Goal: Task Accomplishment & Management: Complete application form

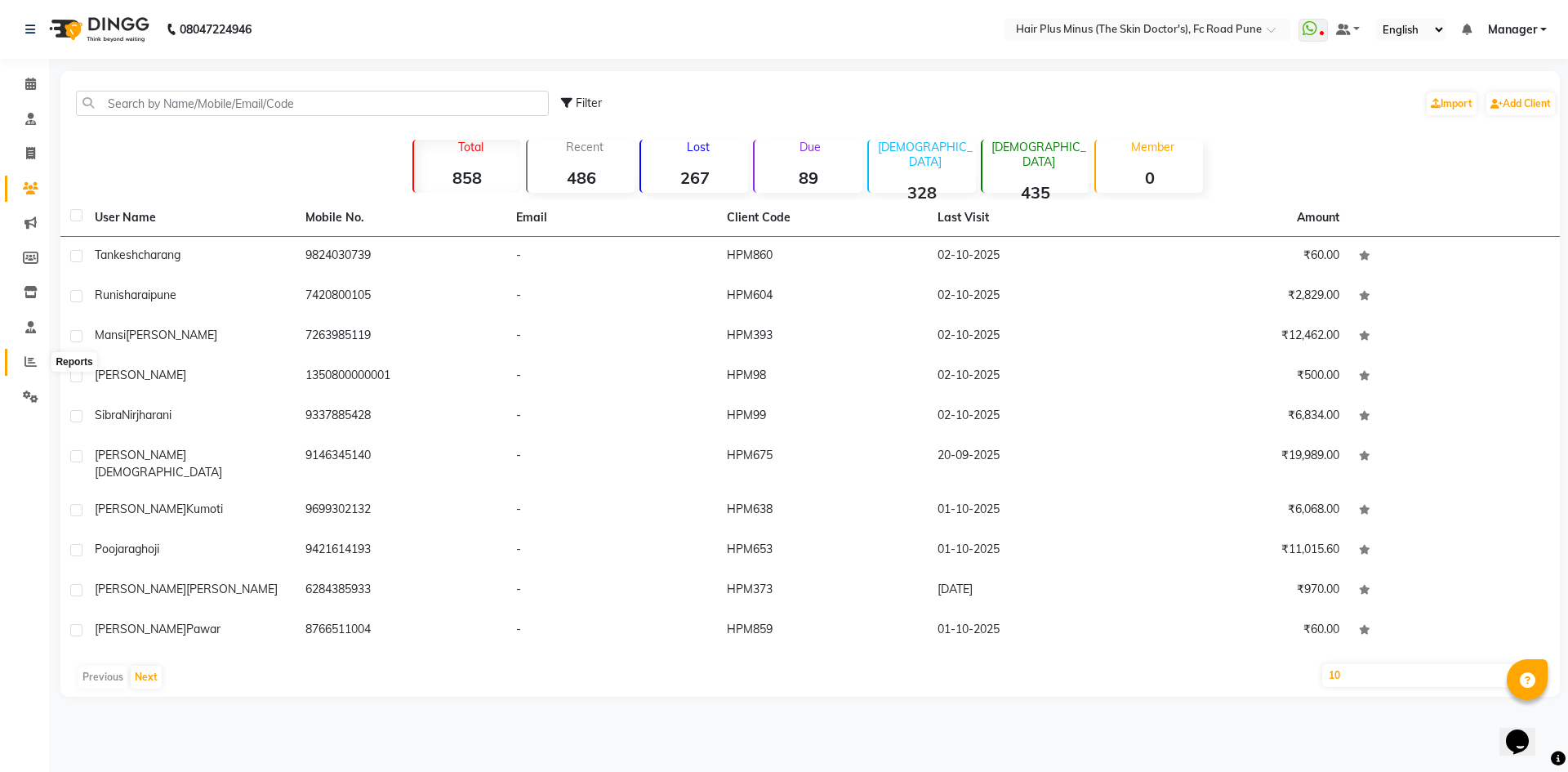
click at [31, 366] on icon at bounding box center [30, 361] width 12 height 12
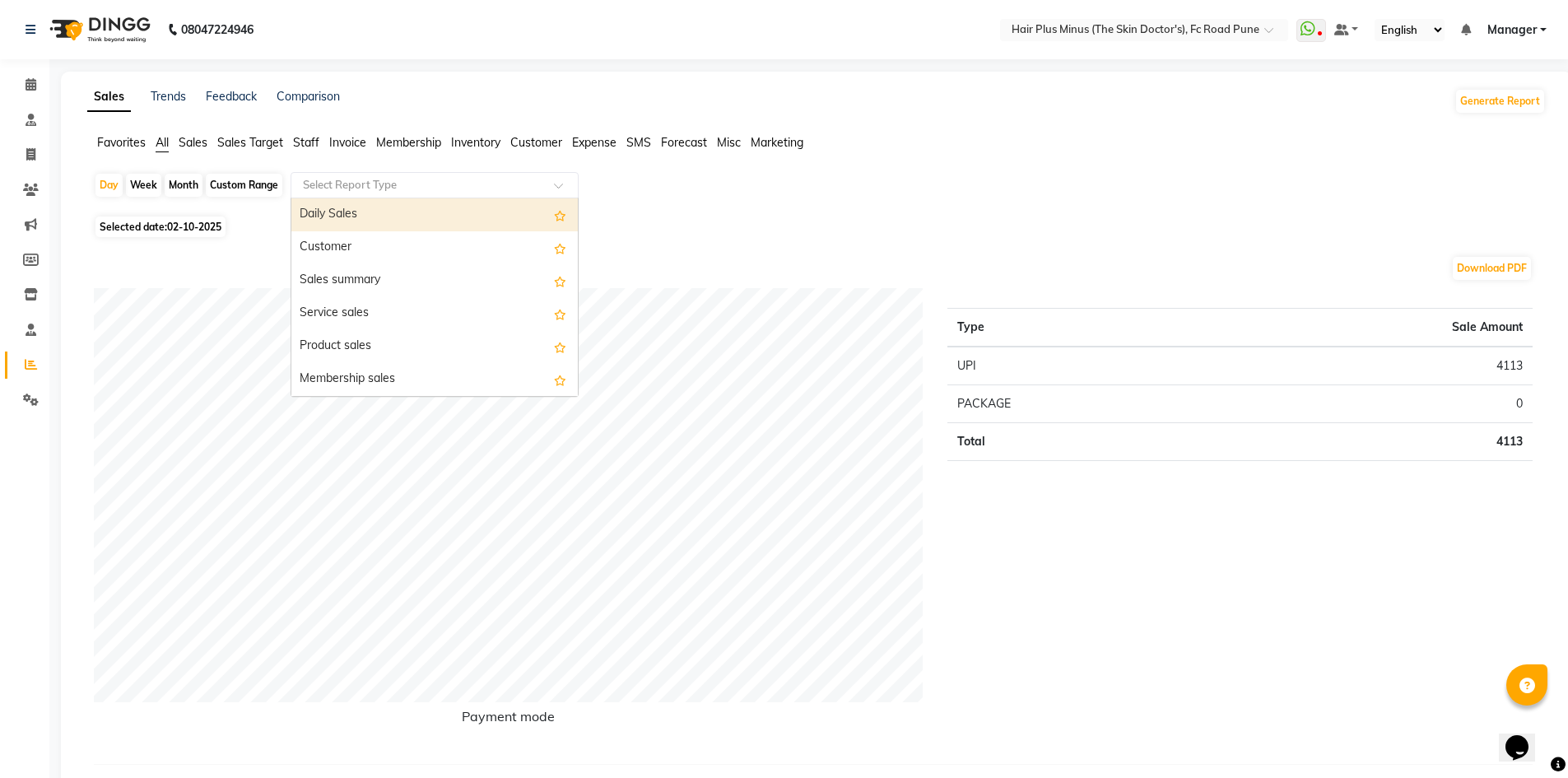
click at [469, 177] on input "text" at bounding box center [418, 185] width 237 height 17
type input "item"
click at [448, 216] on div "Invoice Item wise" at bounding box center [435, 217] width 287 height 33
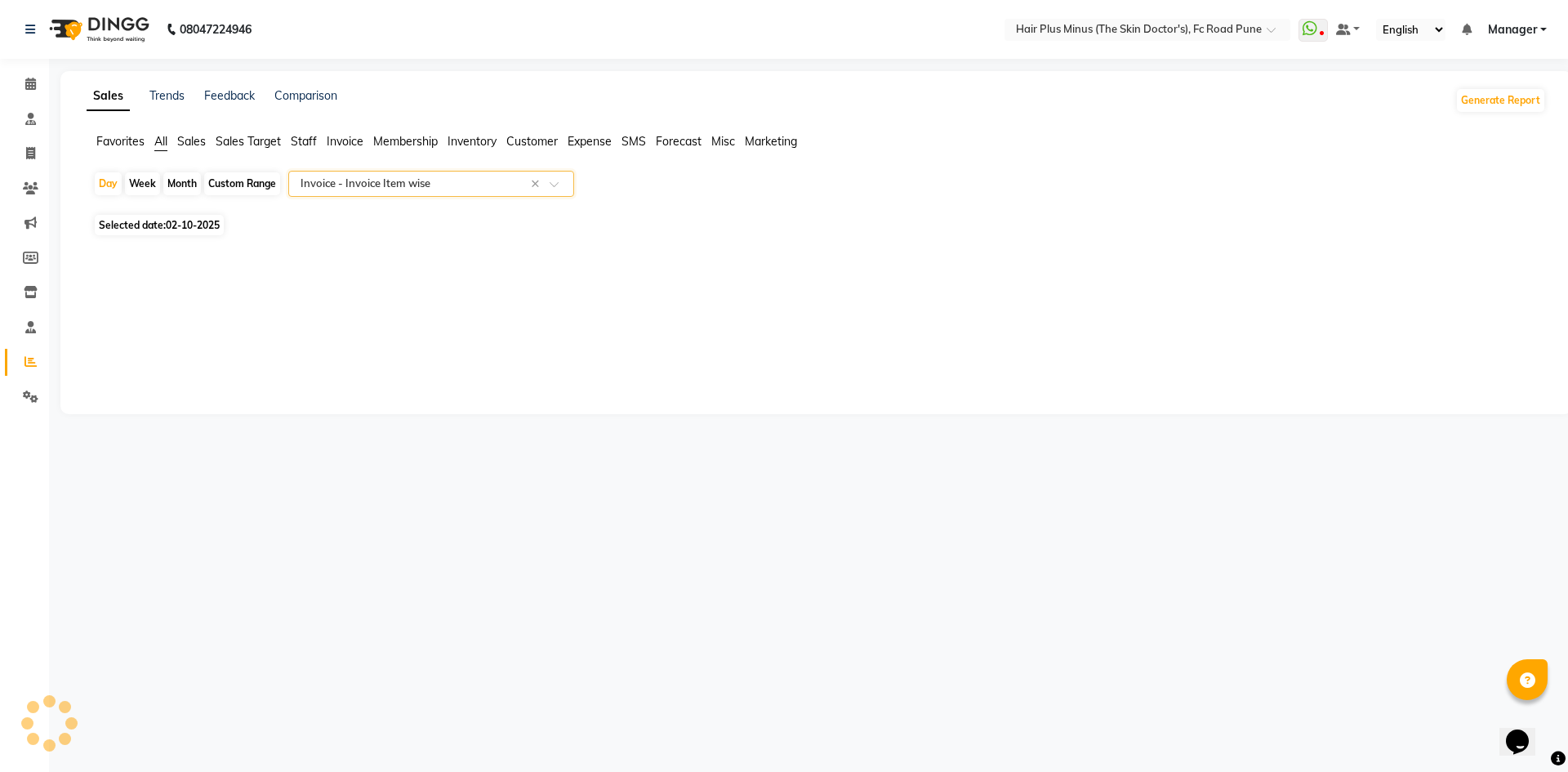
select select "full_report"
select select "csv"
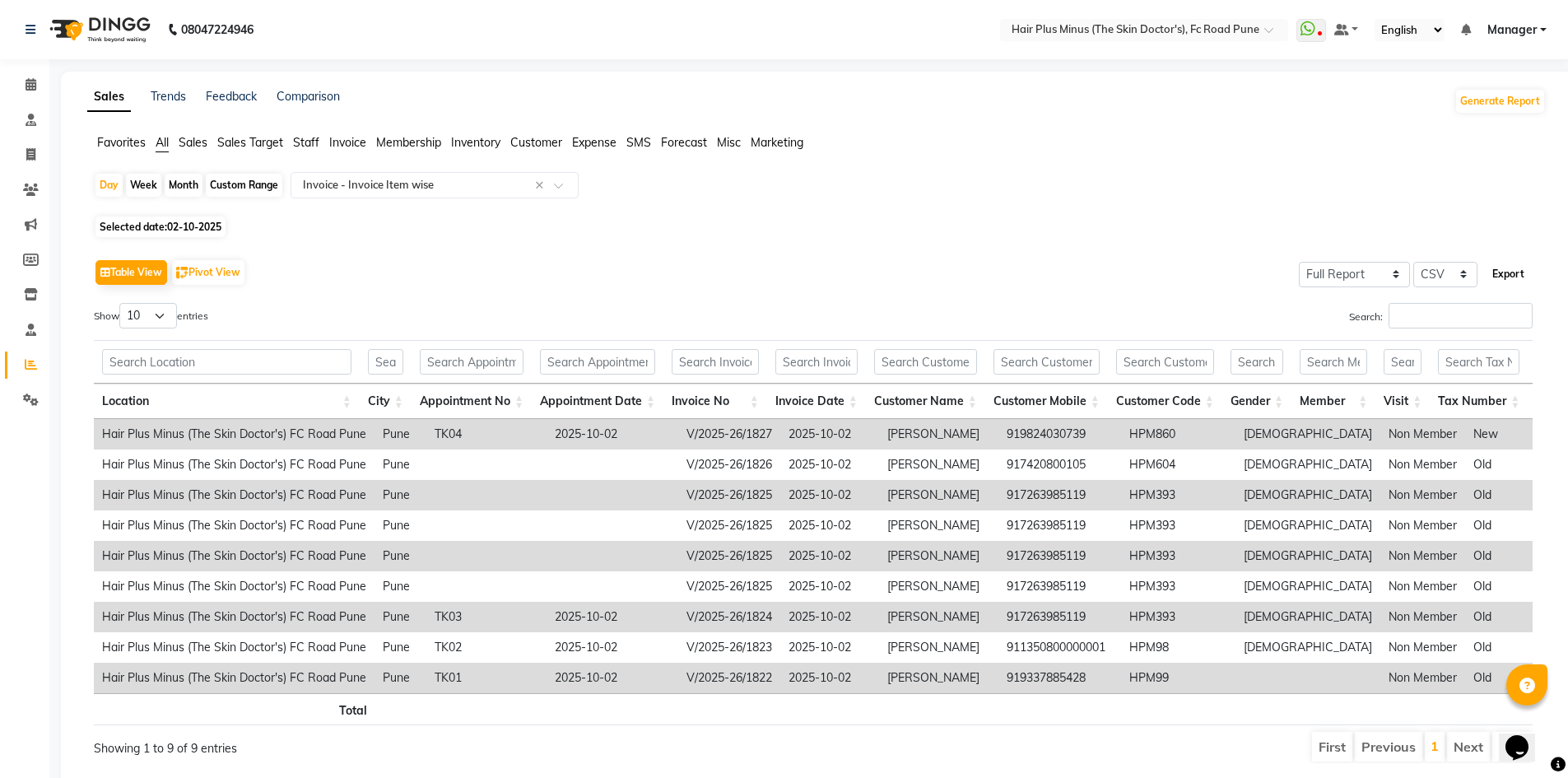
click at [1501, 272] on button "Export" at bounding box center [1508, 274] width 45 height 28
click at [35, 190] on icon at bounding box center [31, 190] width 16 height 12
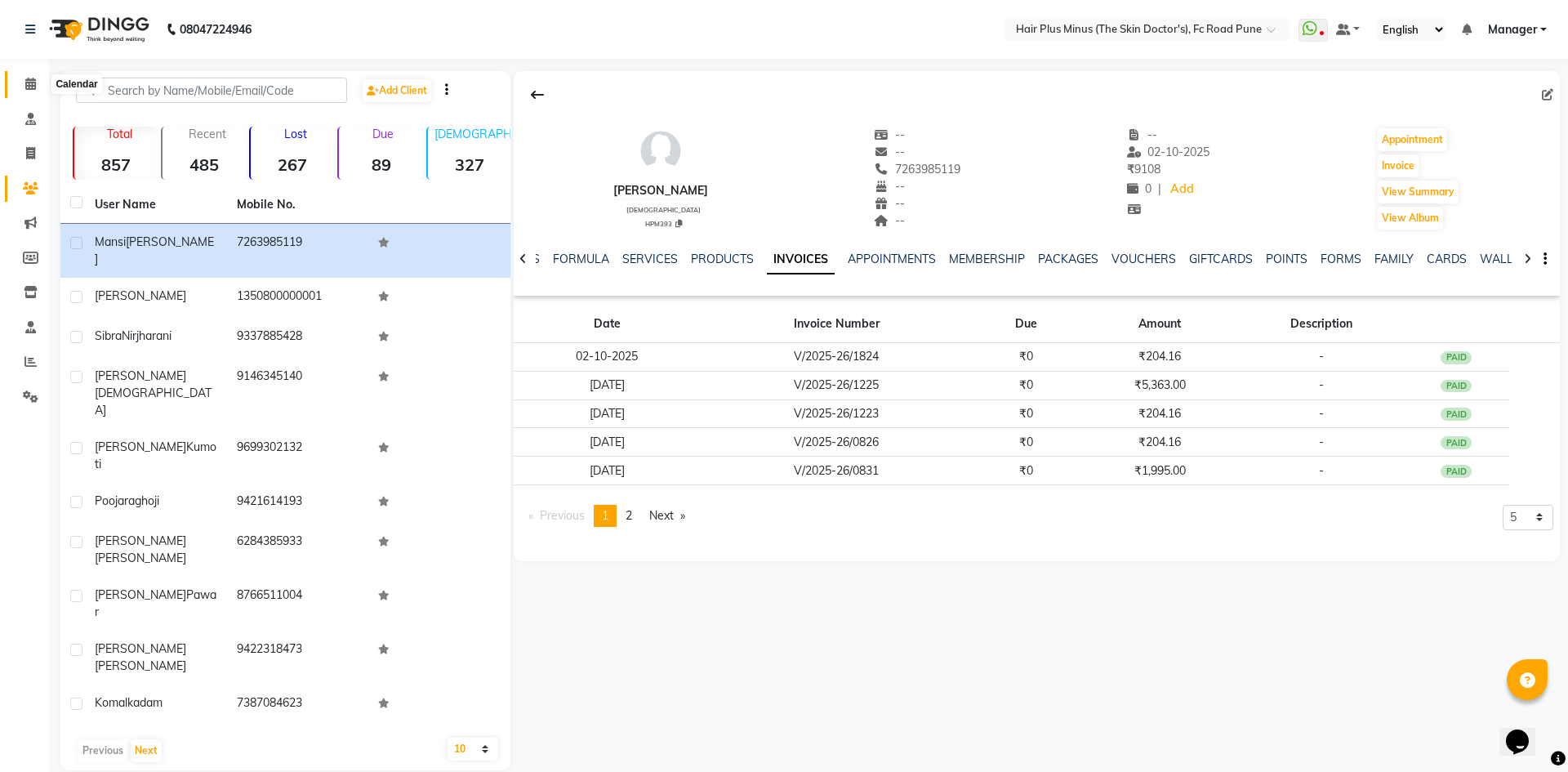
click at [38, 78] on span at bounding box center [30, 84] width 28 height 19
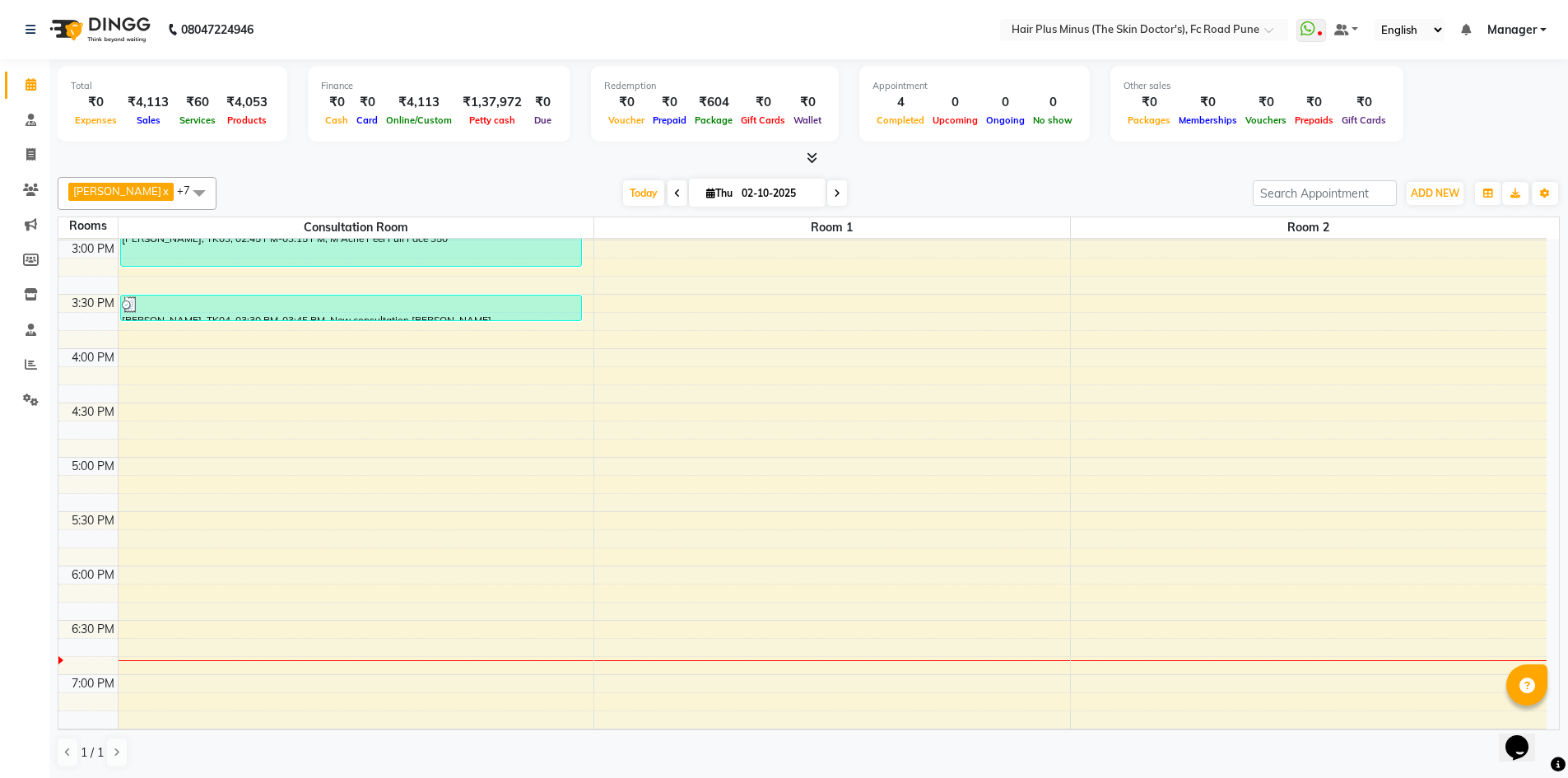
scroll to position [540, 0]
click at [362, 387] on div "10:00 AM 10:30 AM 11:00 AM 11:30 AM 12:00 PM 12:30 PM 1:00 PM 1:30 PM 2:00 PM 2…" at bounding box center [802, 297] width 1488 height 1195
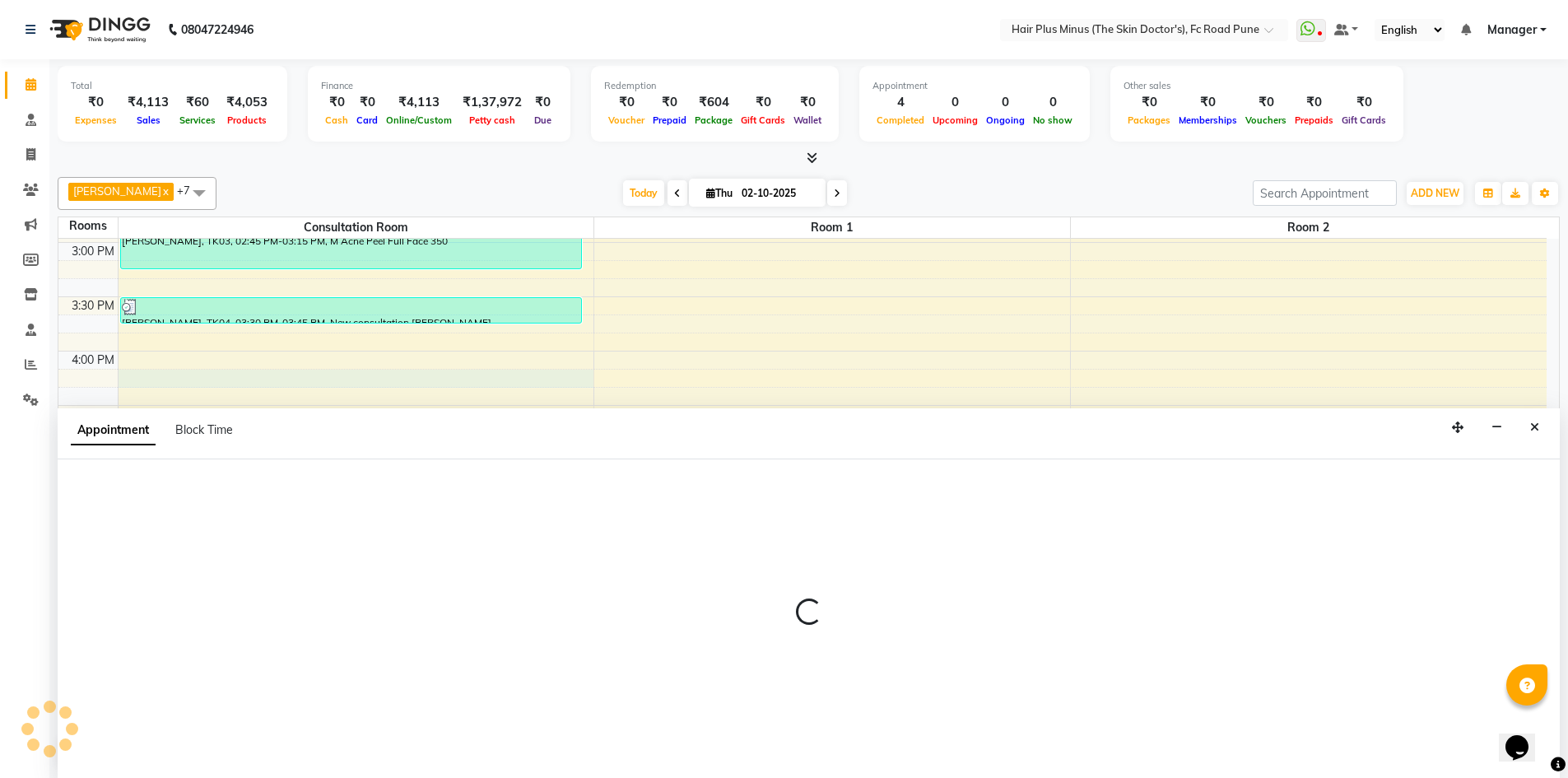
scroll to position [1, 0]
select select "tentative"
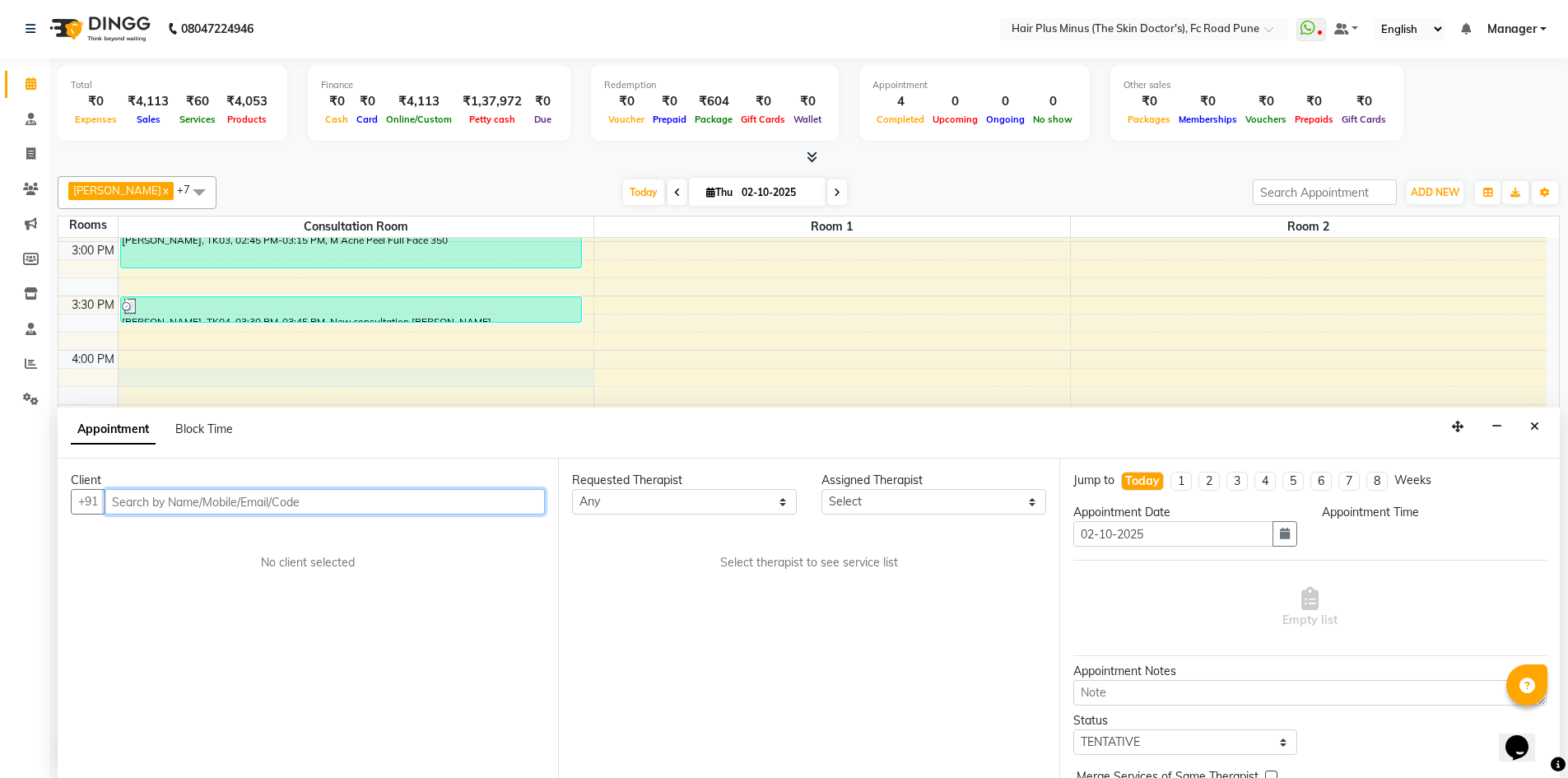
select select "975"
click at [421, 508] on input "text" at bounding box center [325, 502] width 441 height 26
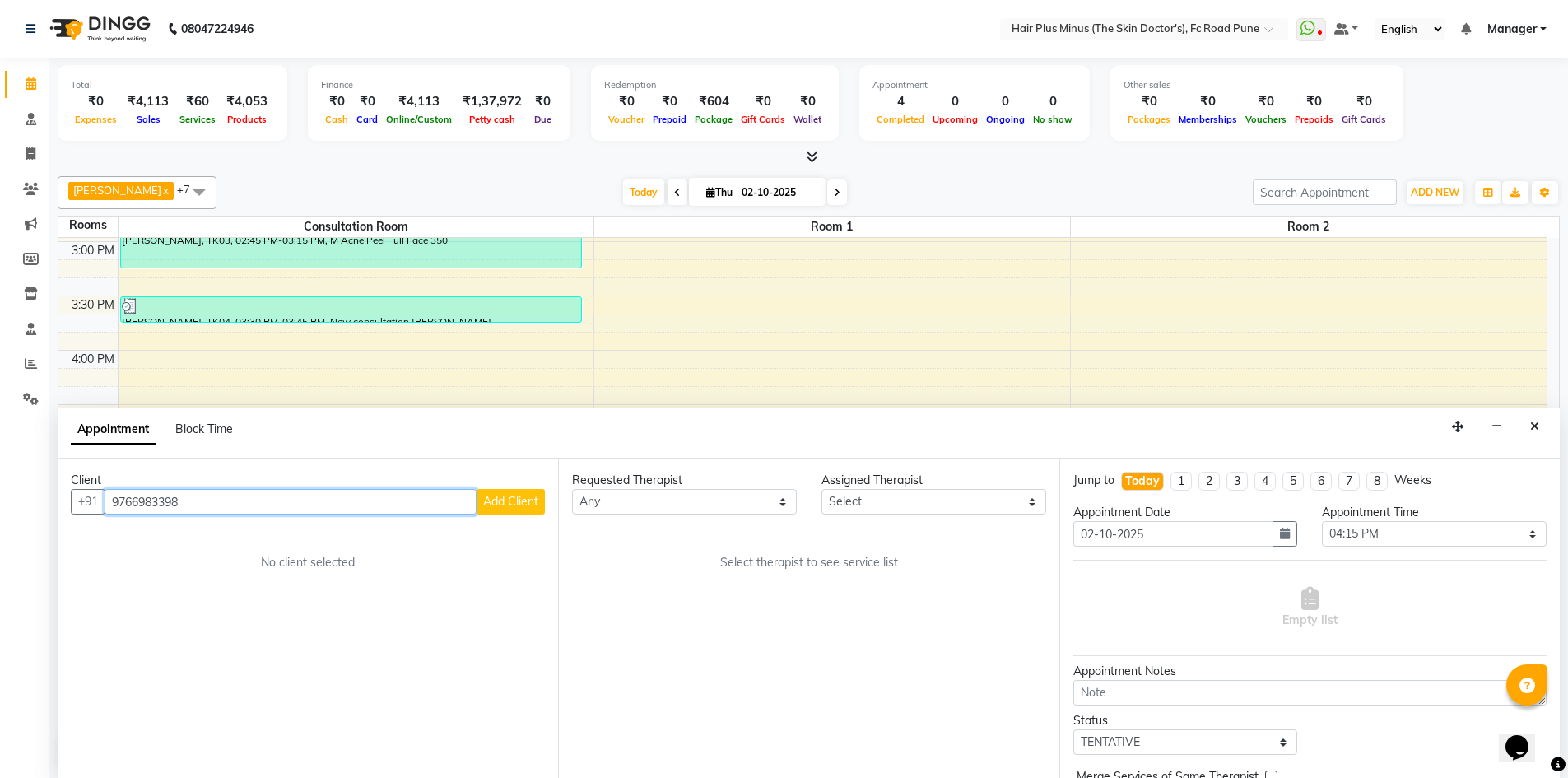
type input "9766983398"
click at [501, 505] on span "Add Client" at bounding box center [511, 501] width 55 height 15
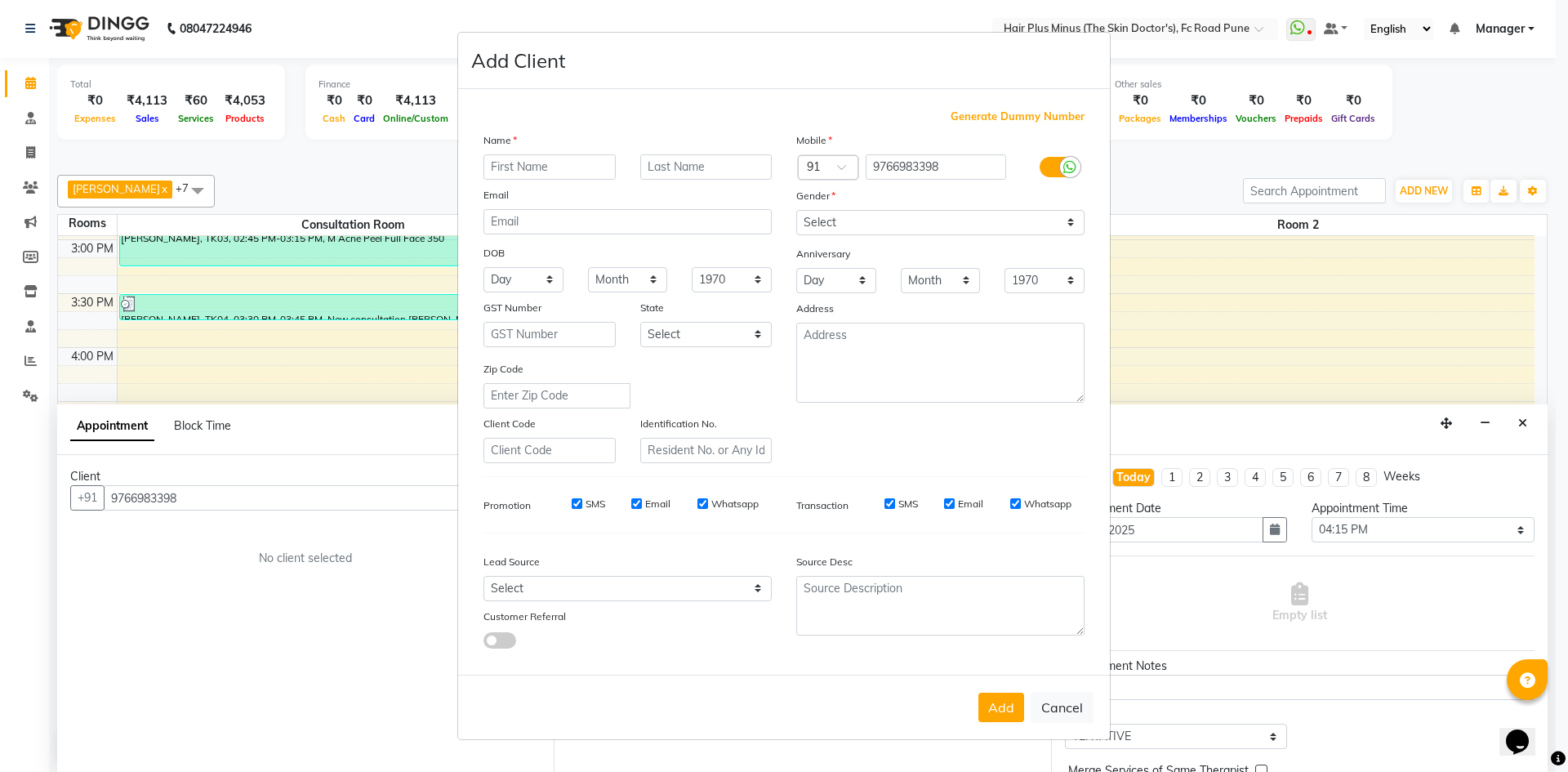
click at [560, 169] on input "text" at bounding box center [549, 167] width 132 height 26
type input "sana"
click at [646, 174] on input "text" at bounding box center [706, 167] width 132 height 26
type input "shaikh"
click at [820, 229] on select "Select [DEMOGRAPHIC_DATA] [DEMOGRAPHIC_DATA] Other Prefer Not To Say" at bounding box center [940, 223] width 288 height 26
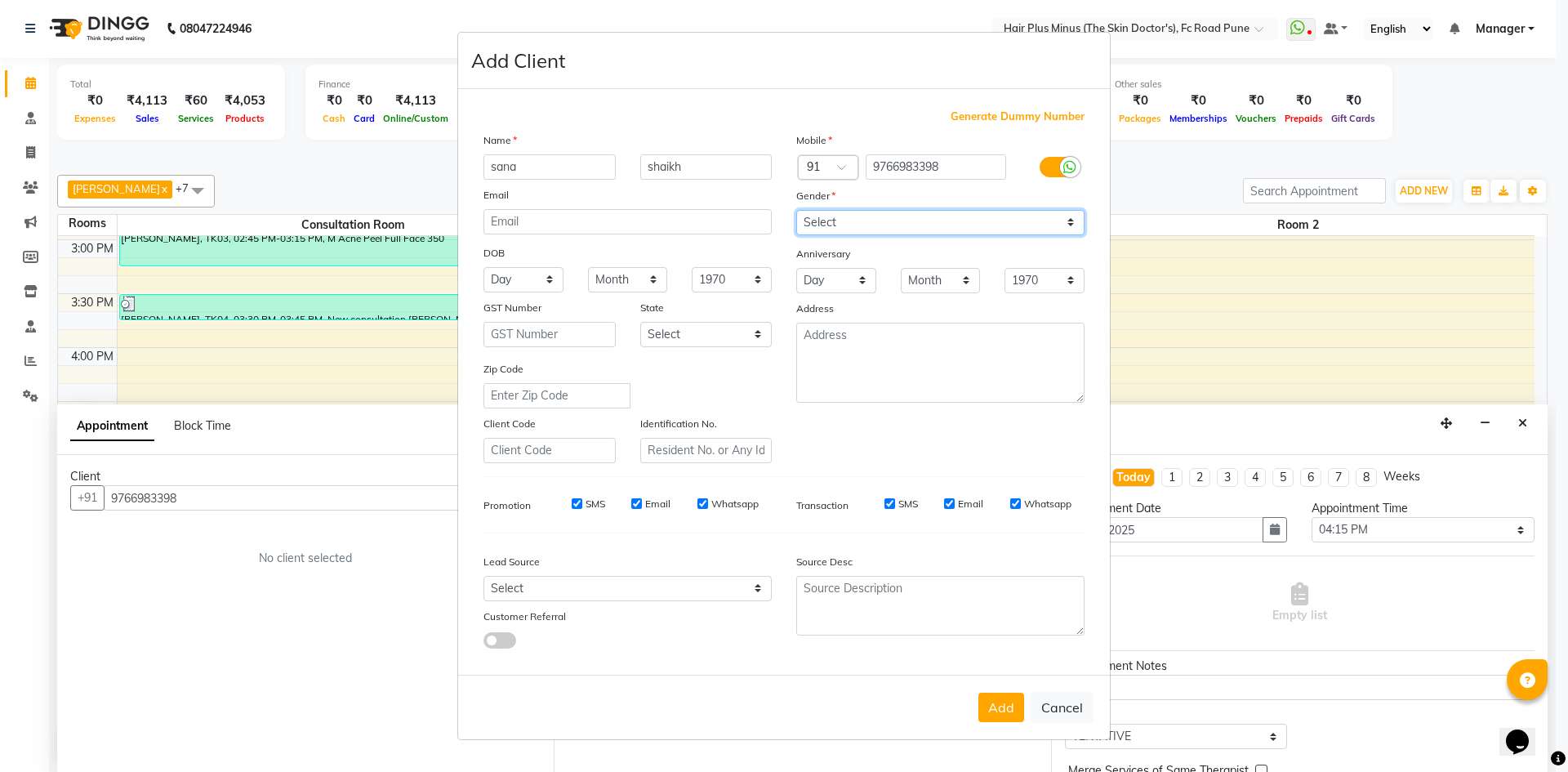
select select "[DEMOGRAPHIC_DATA]"
click at [796, 210] on select "Select [DEMOGRAPHIC_DATA] [DEMOGRAPHIC_DATA] Other Prefer Not To Say" at bounding box center [940, 223] width 288 height 26
click at [997, 705] on button "Add" at bounding box center [1001, 707] width 46 height 29
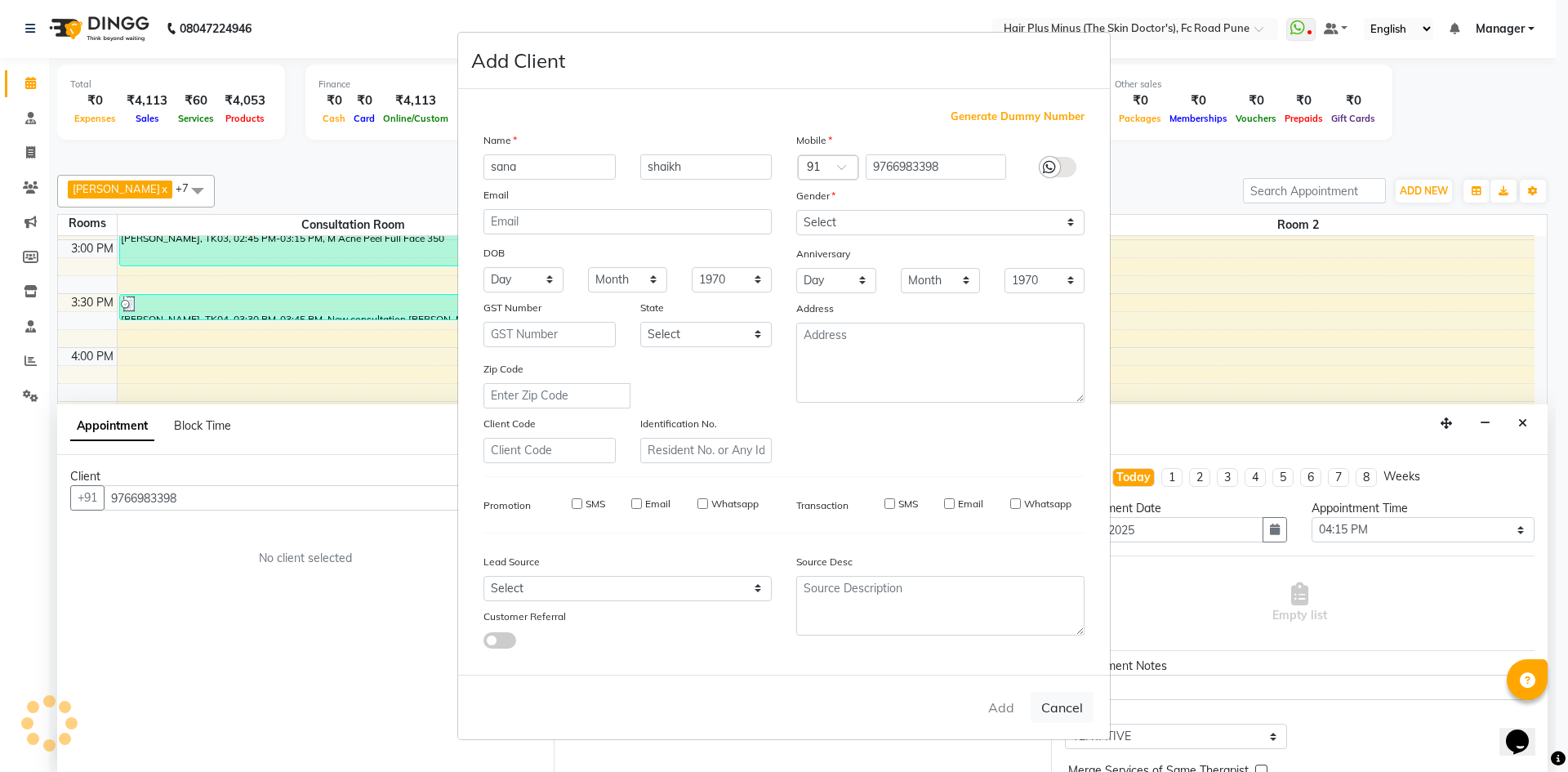
select select
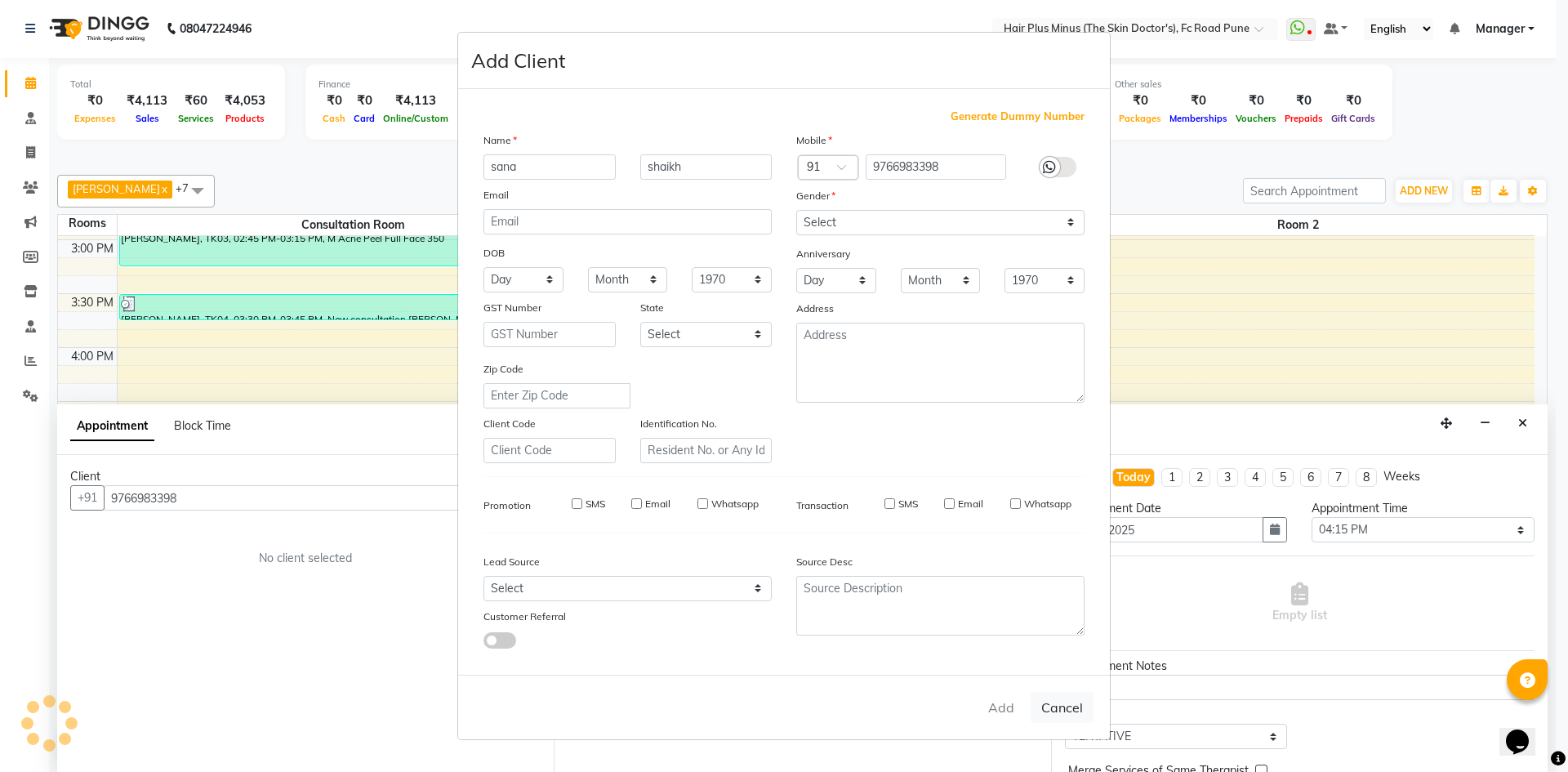
select select
checkbox input "false"
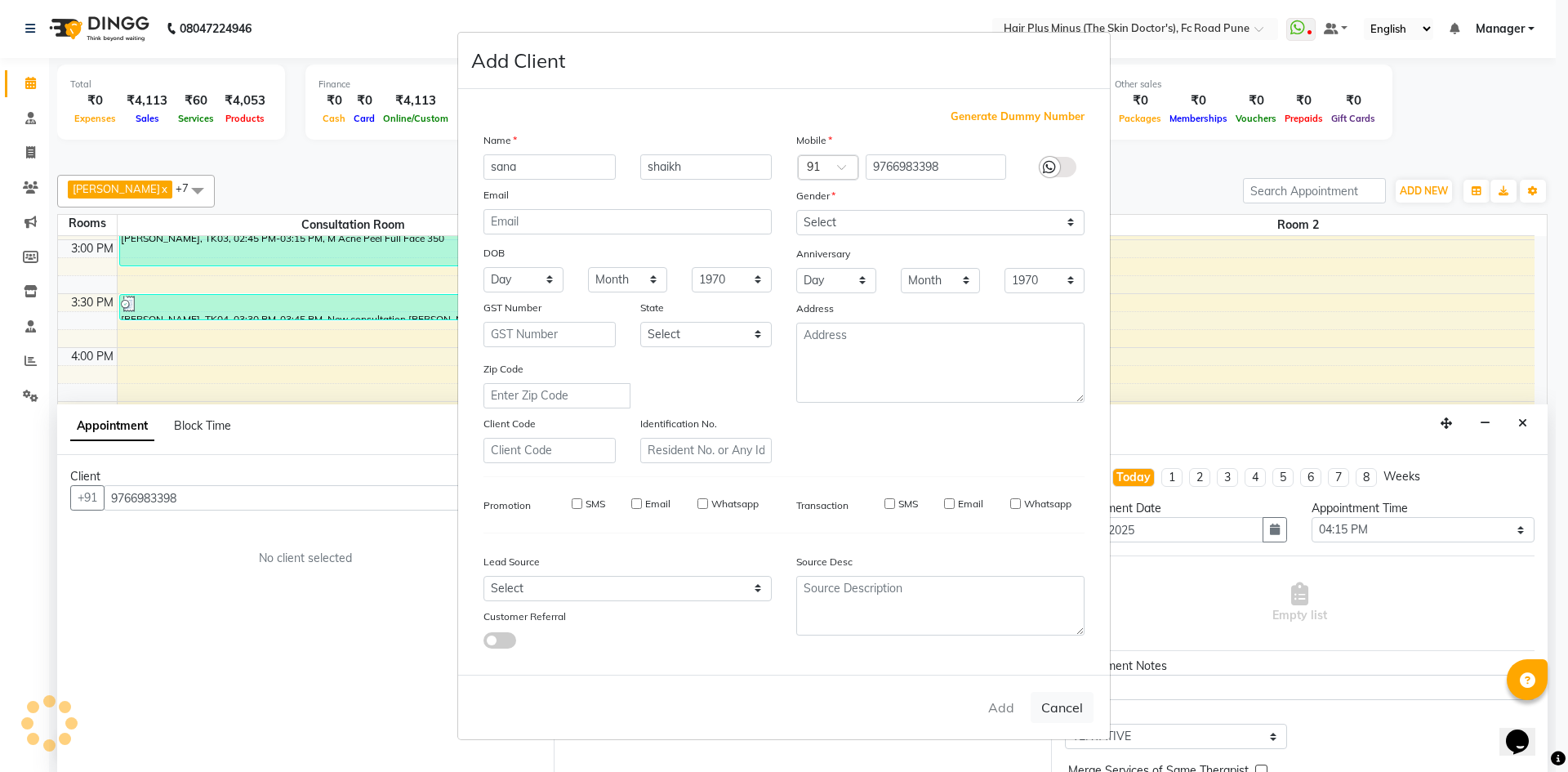
checkbox input "false"
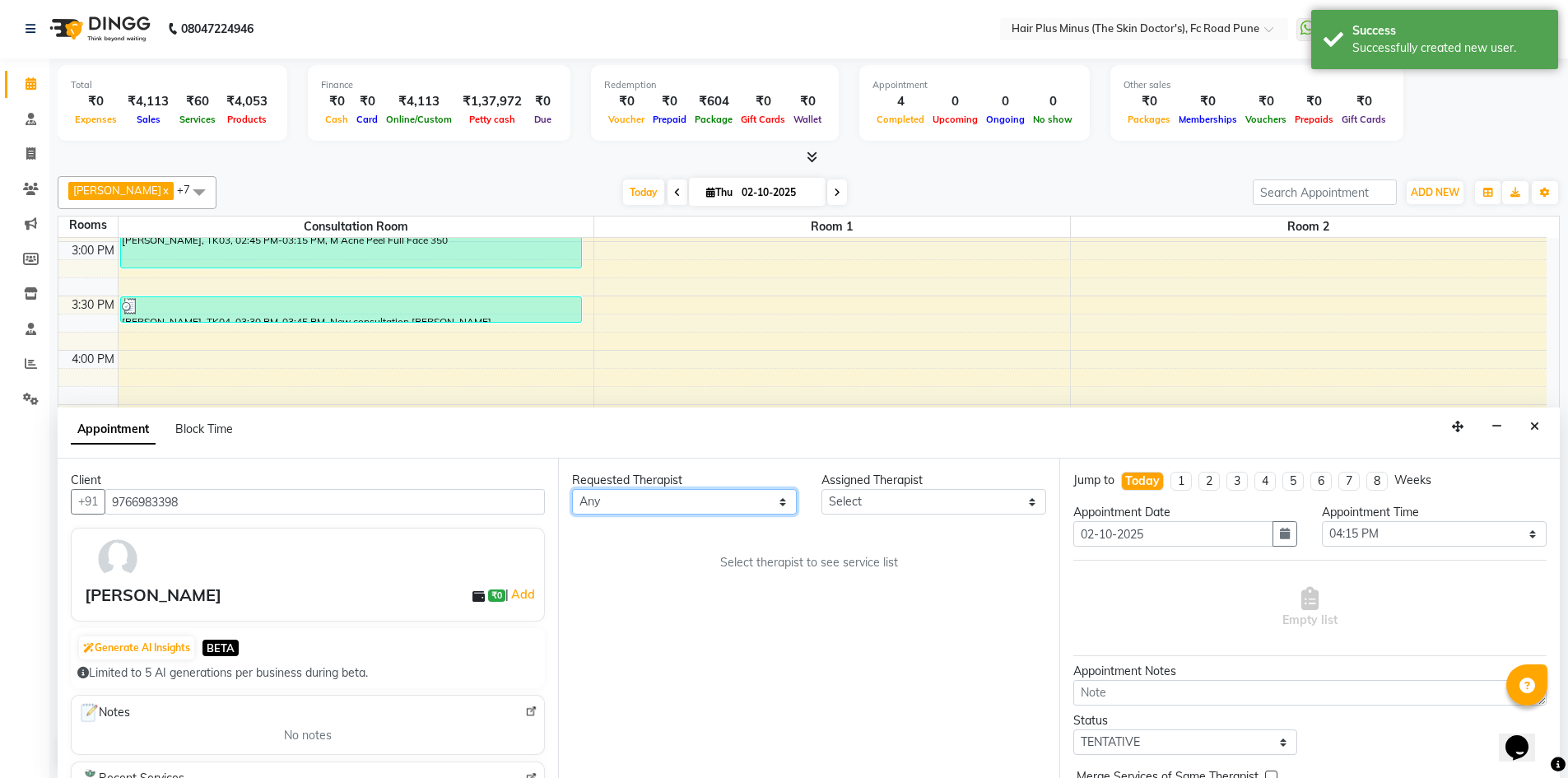
click at [790, 509] on select "Any Dr [PERSON_NAME] Dr. [PERSON_NAME] [PERSON_NAME] Dr [PERSON_NAME] [PERSON_N…" at bounding box center [684, 502] width 224 height 26
select select "90758"
click at [572, 489] on select "Any Dr [PERSON_NAME] Dr. [PERSON_NAME] [PERSON_NAME] Dr [PERSON_NAME] [PERSON_N…" at bounding box center [684, 502] width 224 height 26
select select "90758"
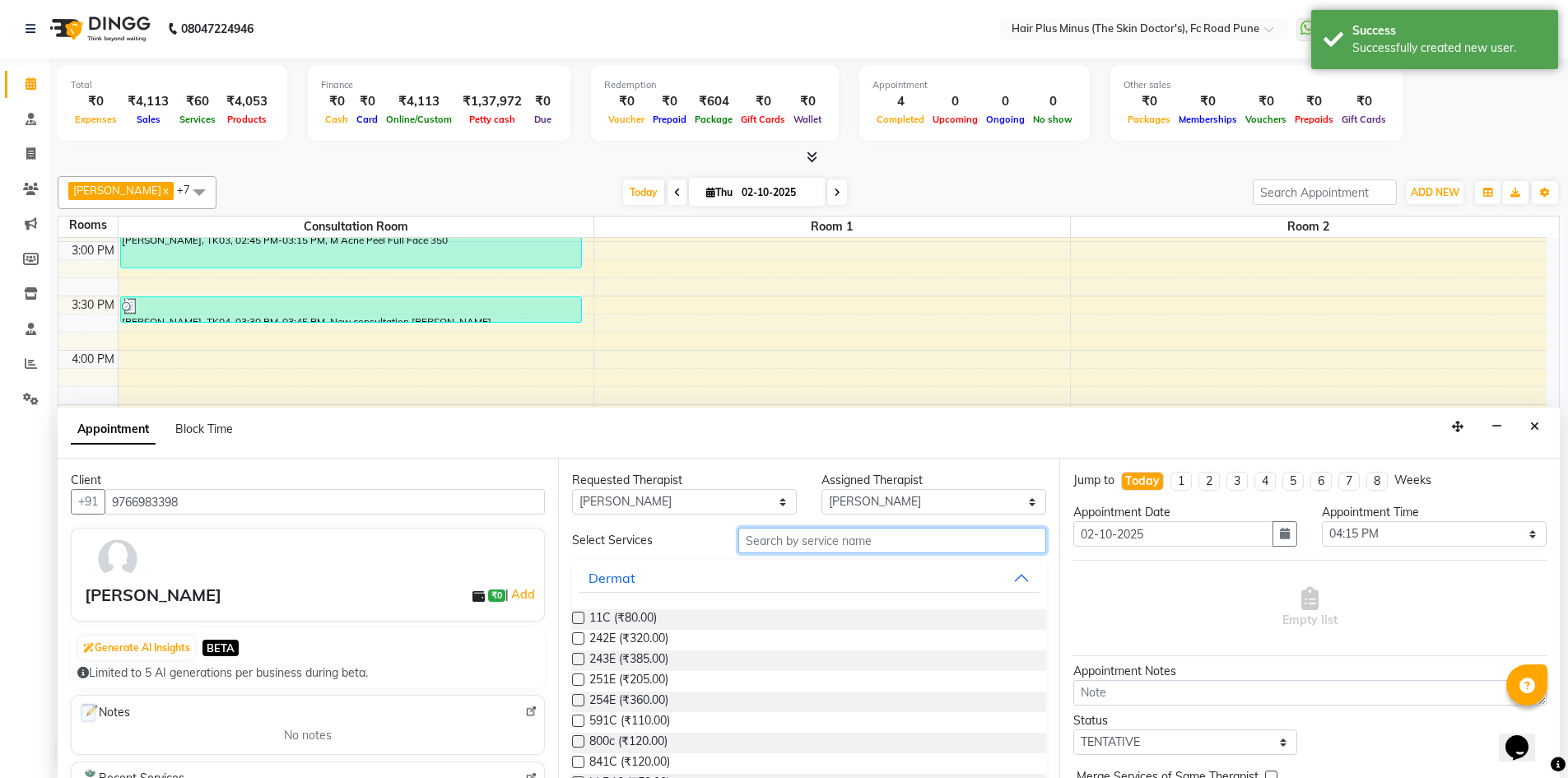
click at [783, 540] on input "text" at bounding box center [892, 541] width 308 height 26
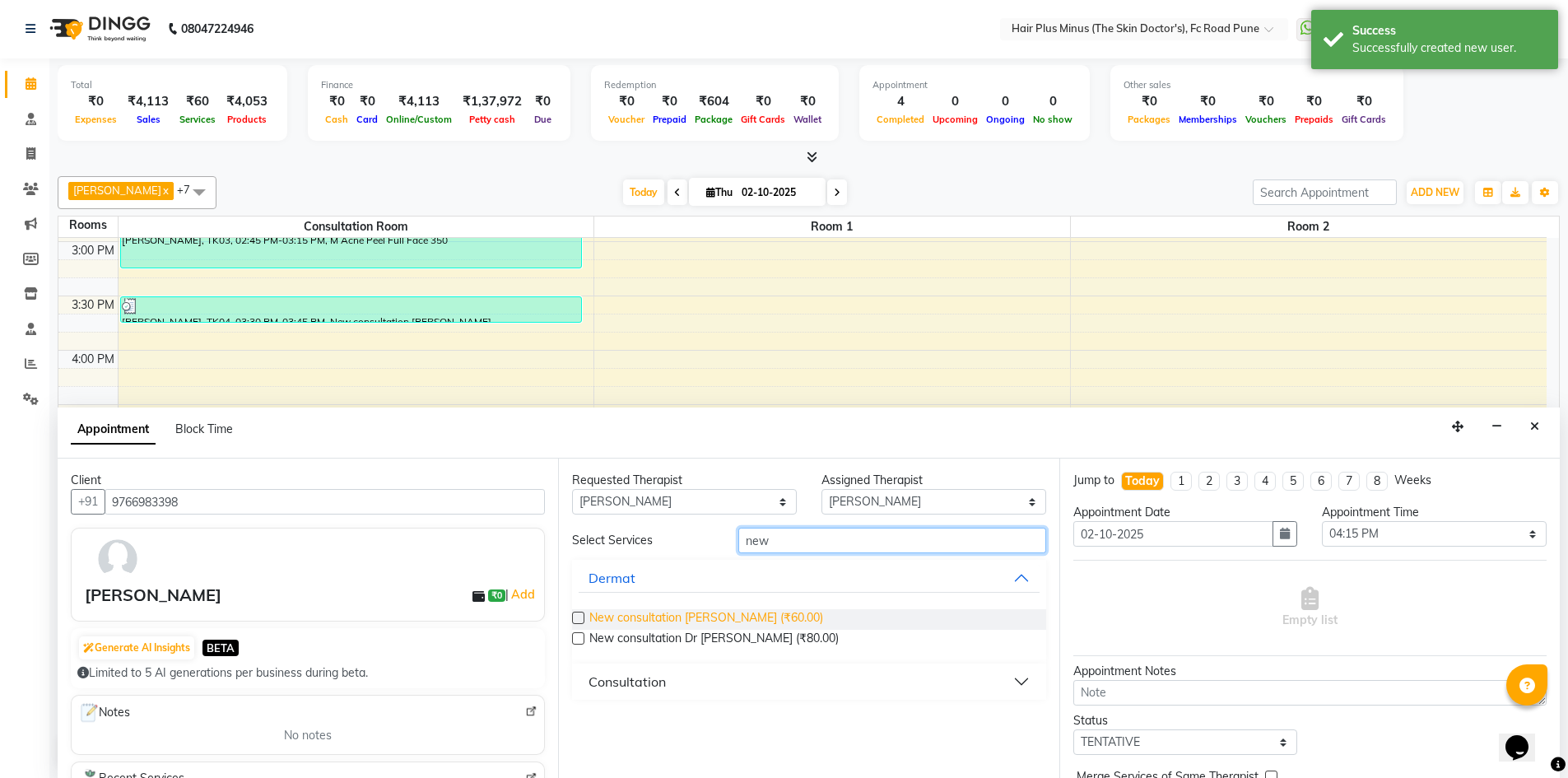
type input "new"
click at [771, 614] on span "New consultation [PERSON_NAME] (₹60.00)" at bounding box center [705, 619] width 234 height 21
checkbox input "true"
select select "3991"
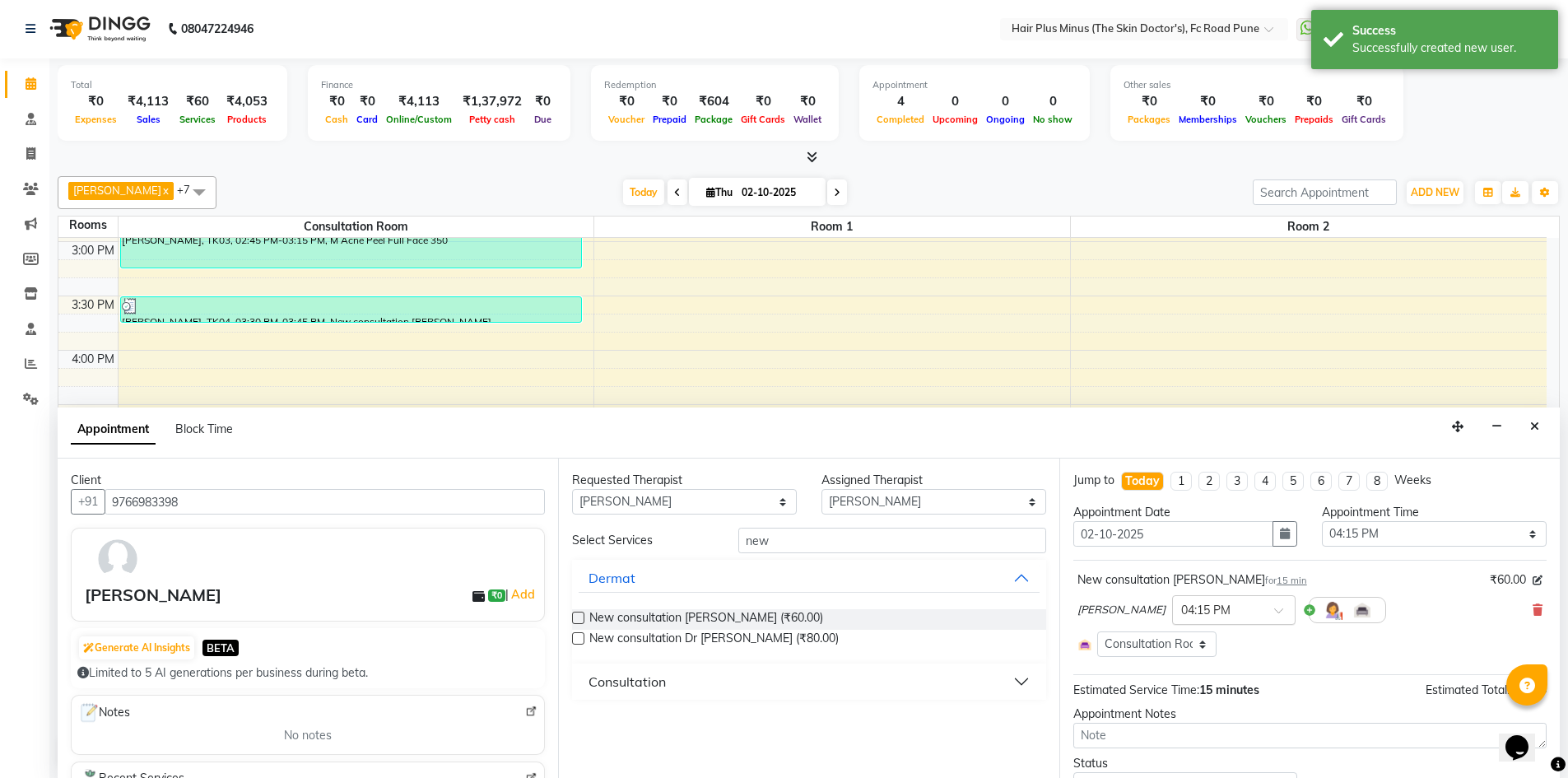
checkbox input "false"
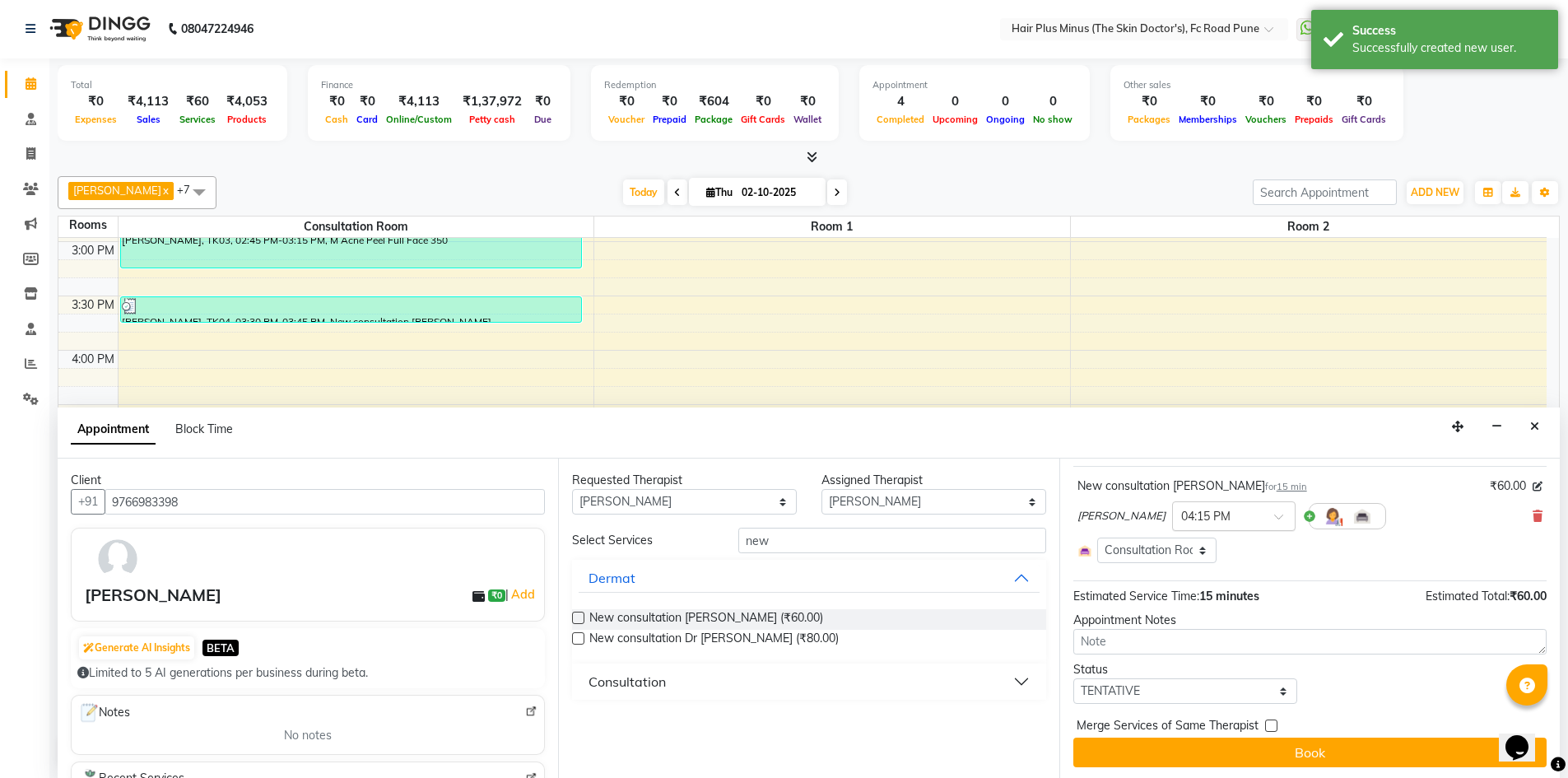
scroll to position [96, 0]
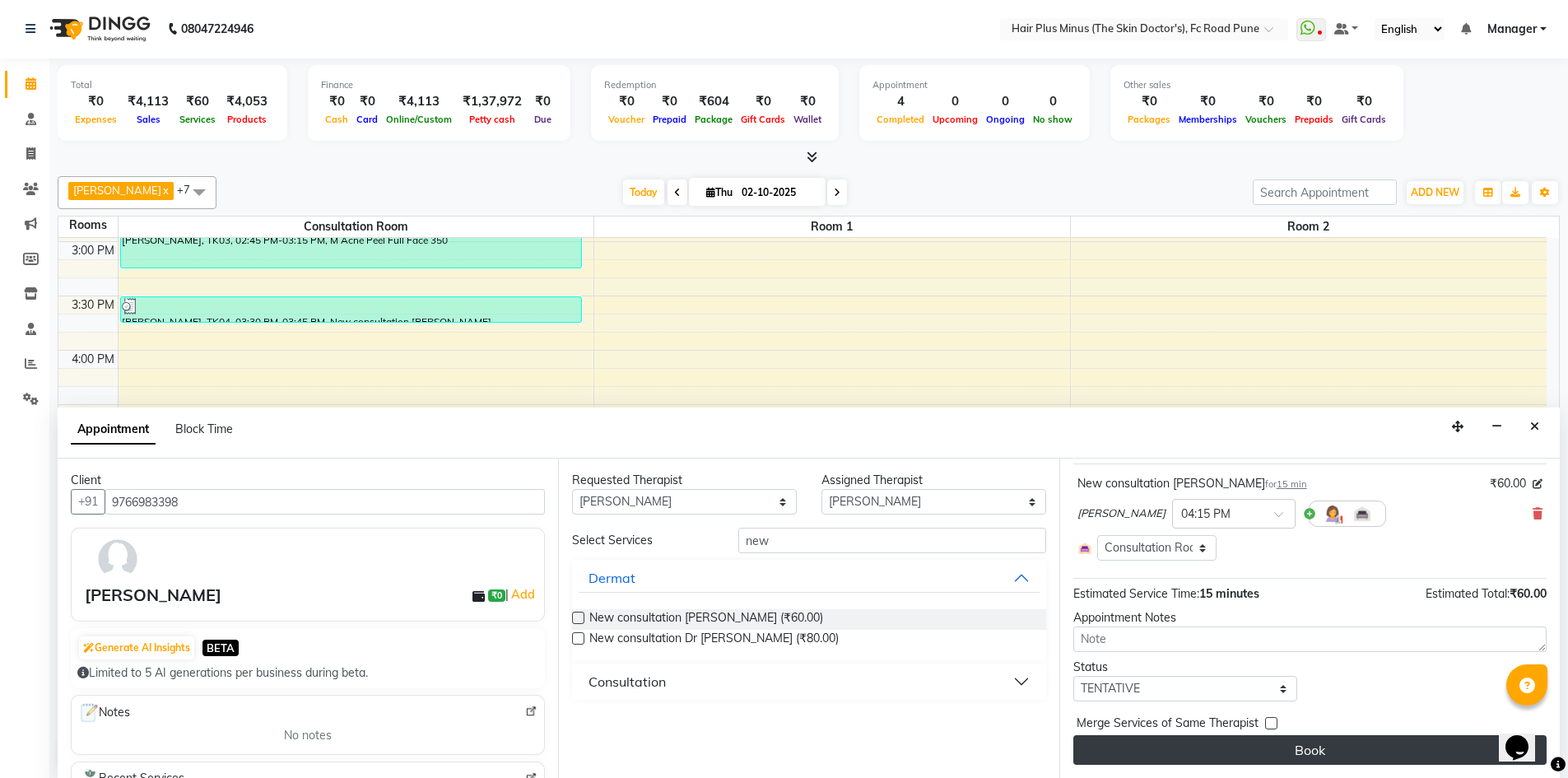
click at [1242, 748] on button "Book" at bounding box center [1309, 750] width 473 height 30
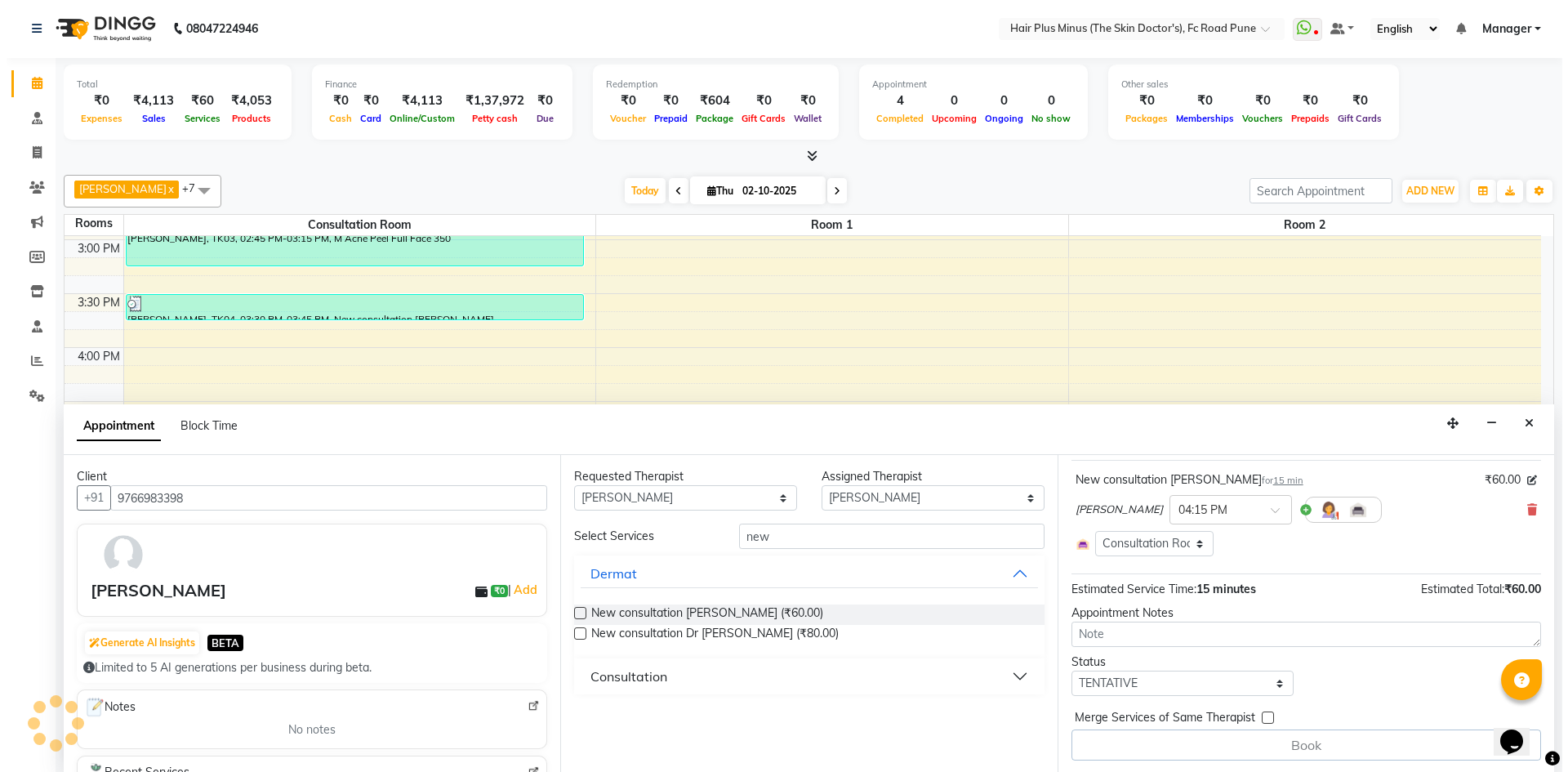
scroll to position [0, 0]
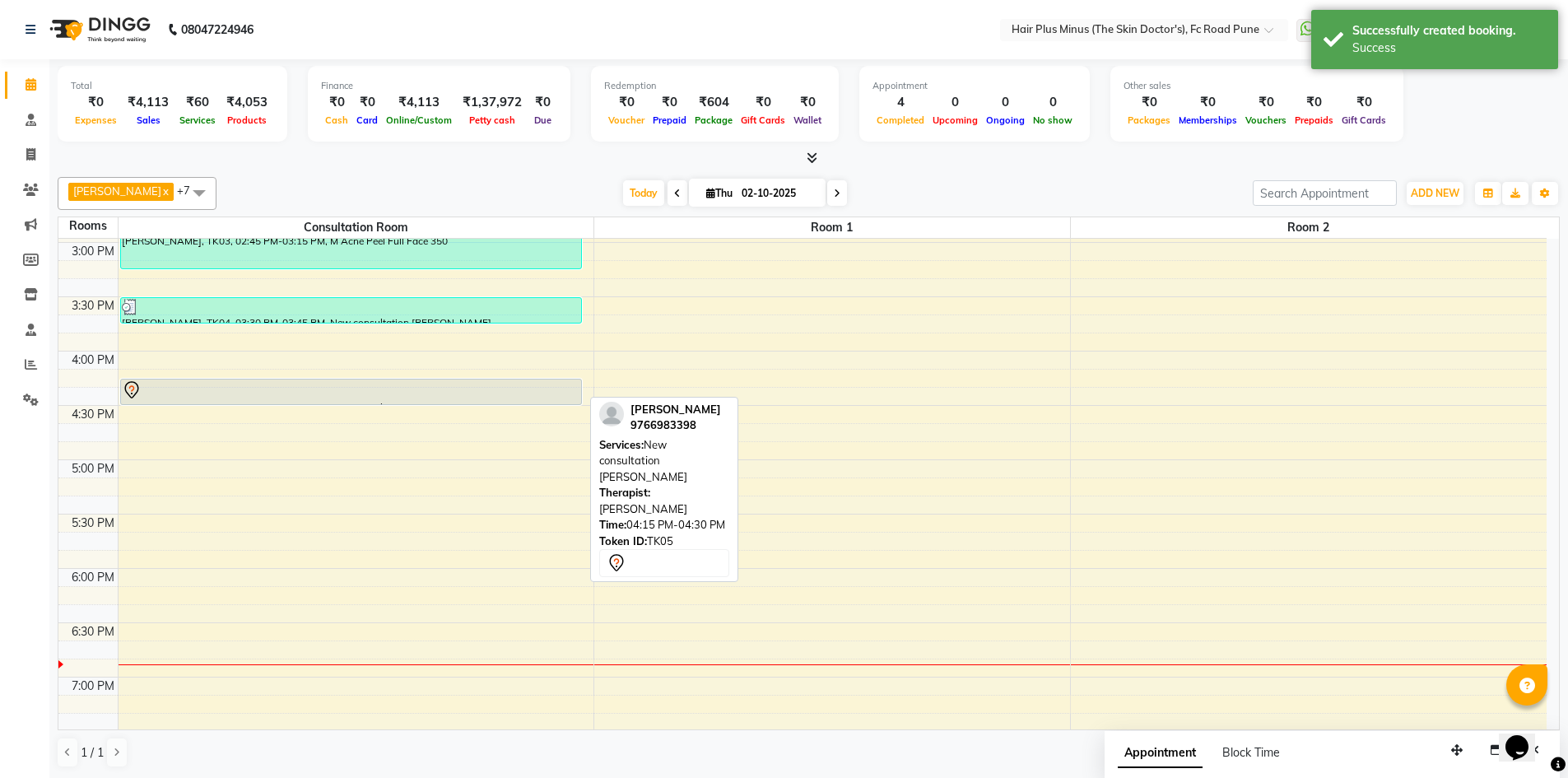
click at [378, 394] on div at bounding box center [351, 390] width 458 height 20
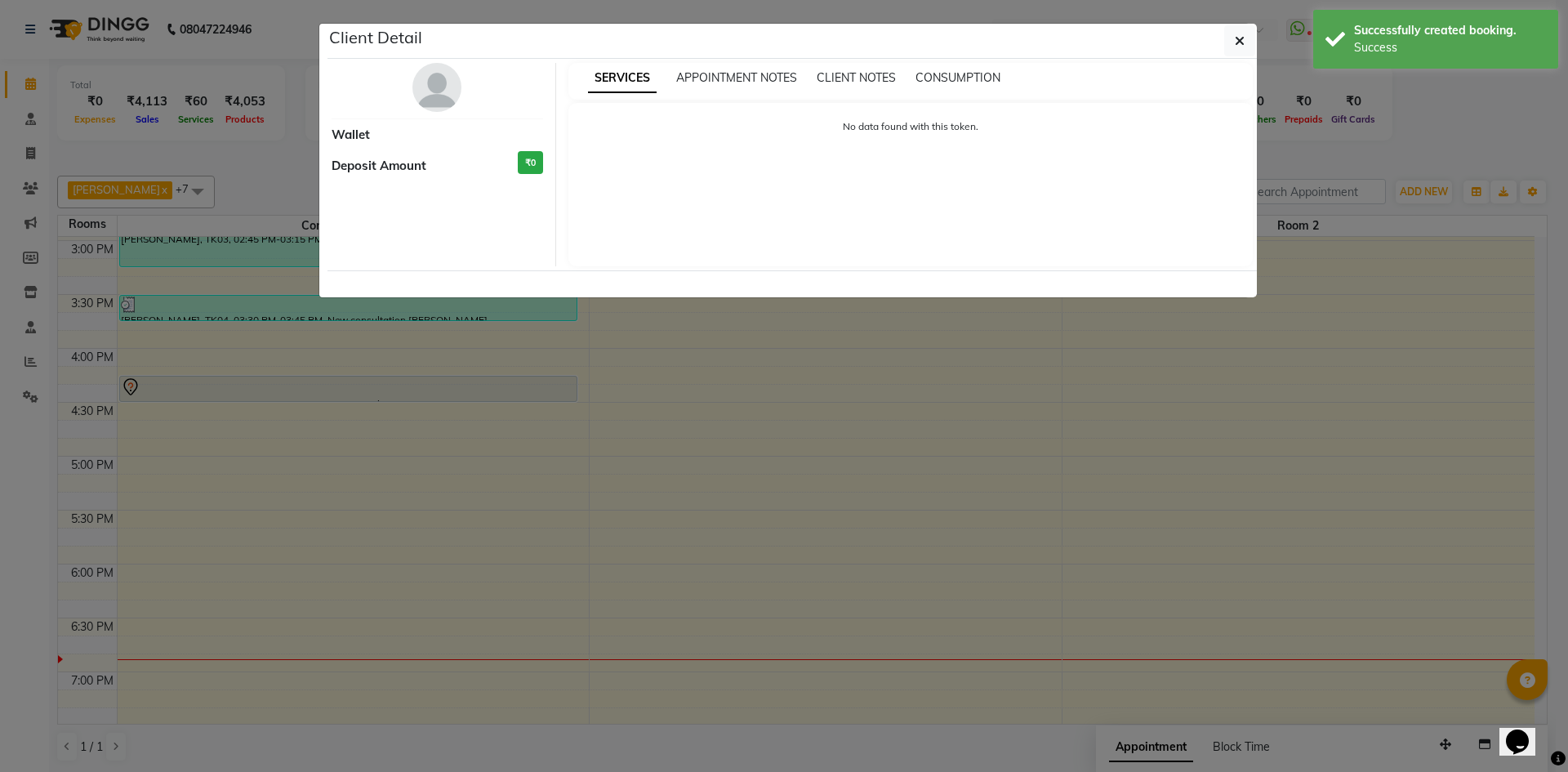
select select "7"
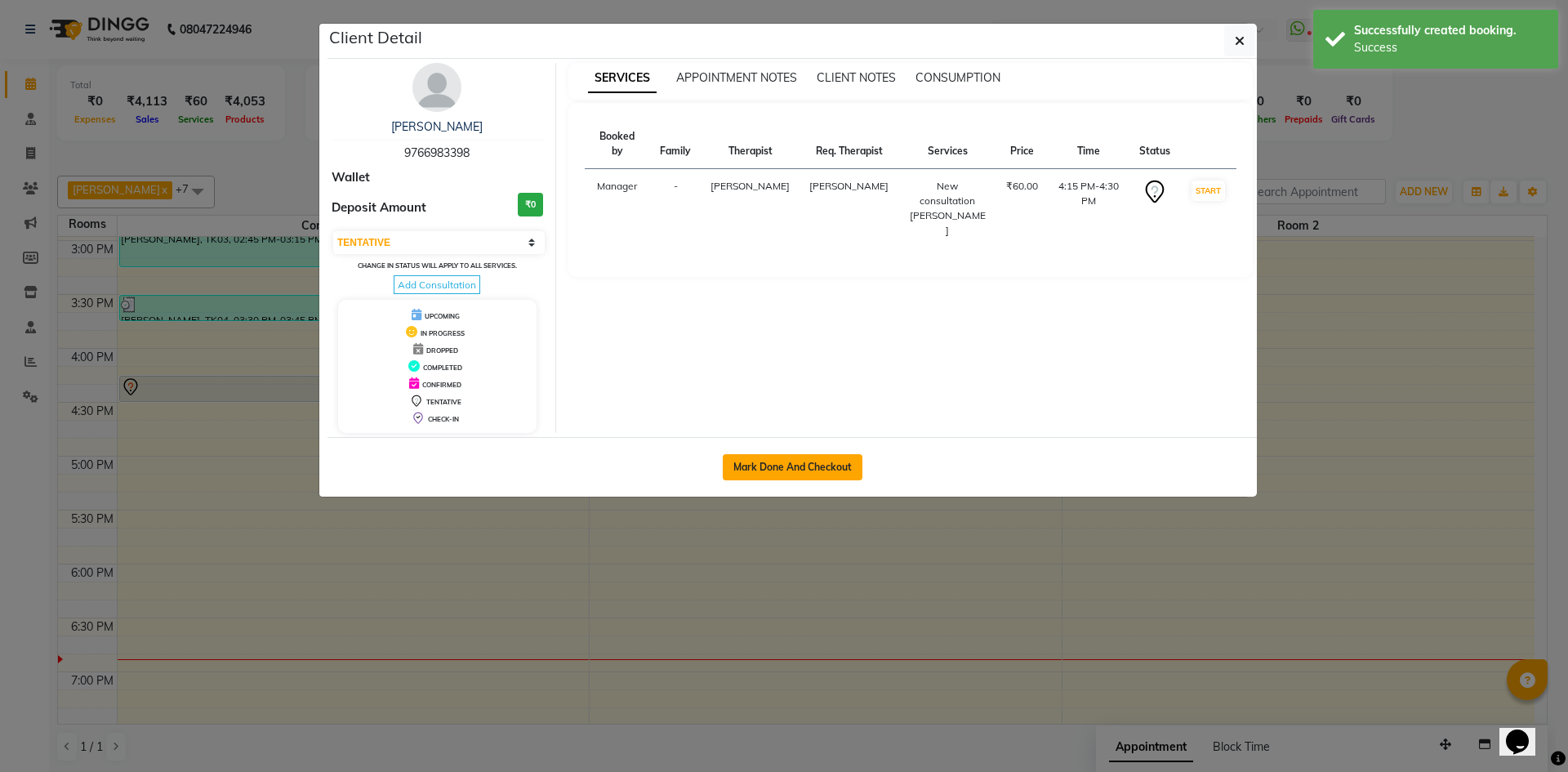
click at [819, 472] on button "Mark Done And Checkout" at bounding box center [792, 467] width 139 height 26
select select "service"
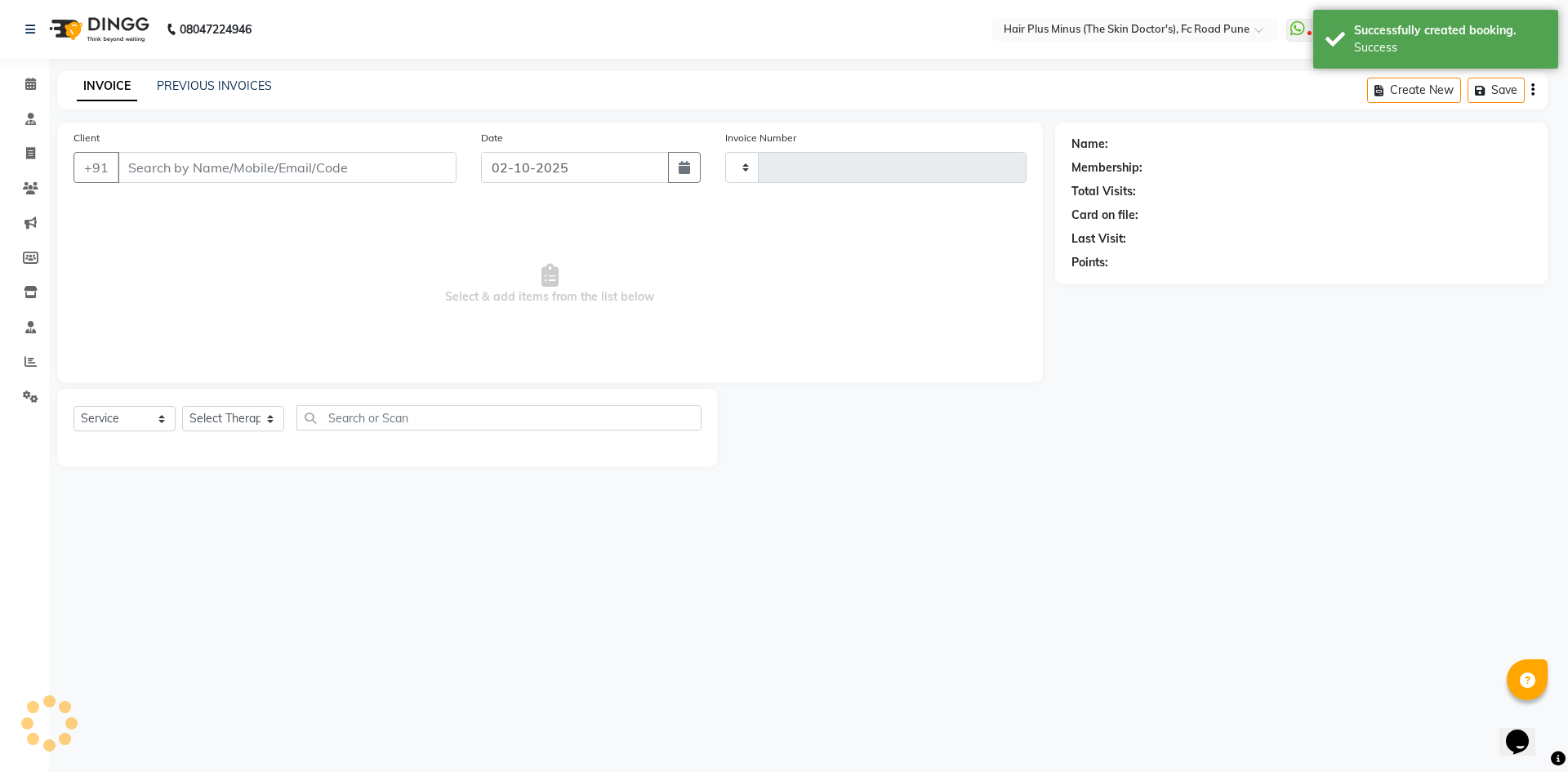
type input "1828"
select select "7911"
type input "9766983398"
select select "90758"
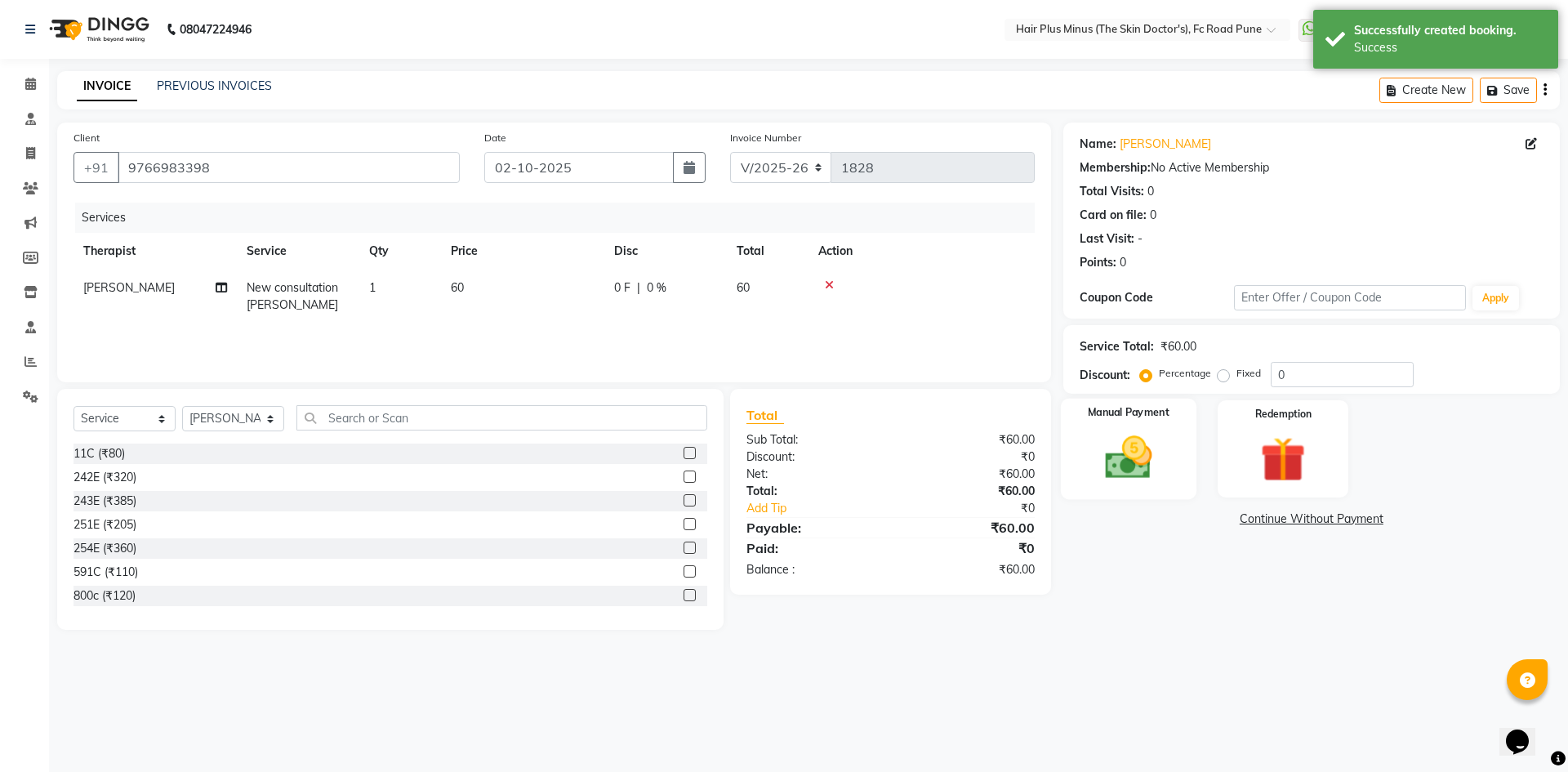
click at [1130, 447] on img at bounding box center [1128, 457] width 76 height 54
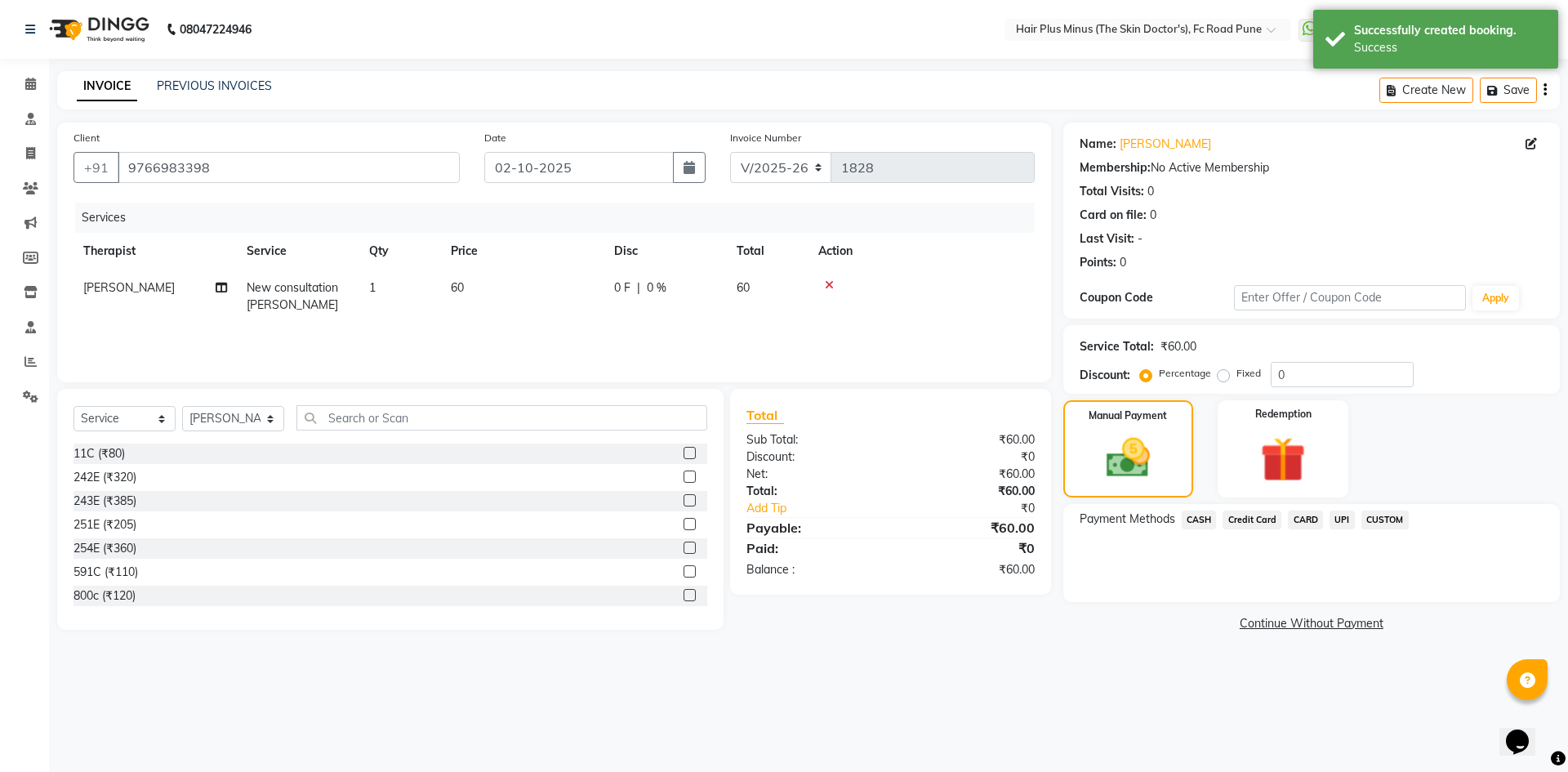
click at [1200, 516] on span "CASH" at bounding box center [1199, 520] width 35 height 19
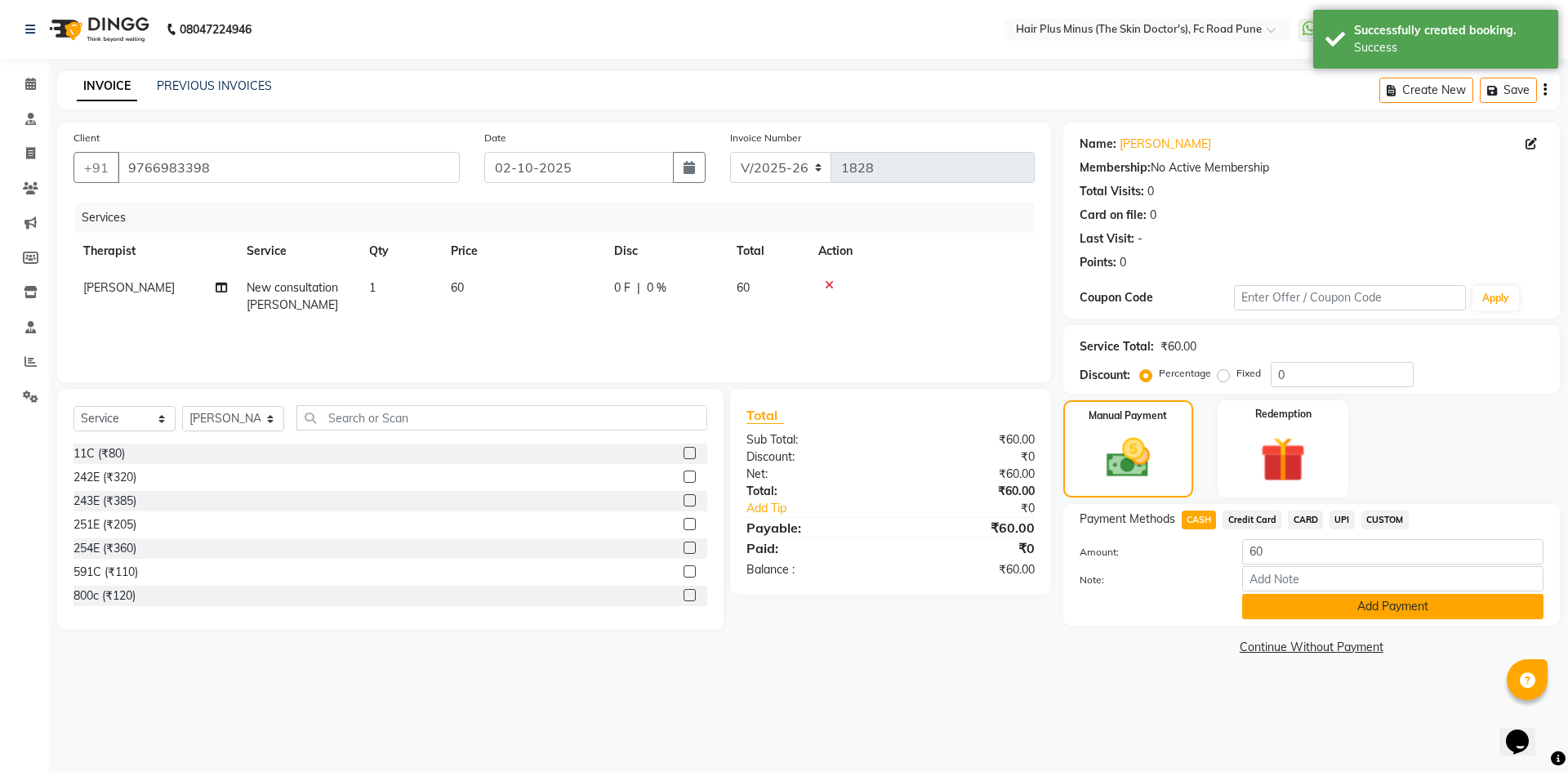
click at [1410, 607] on button "Add Payment" at bounding box center [1392, 607] width 301 height 26
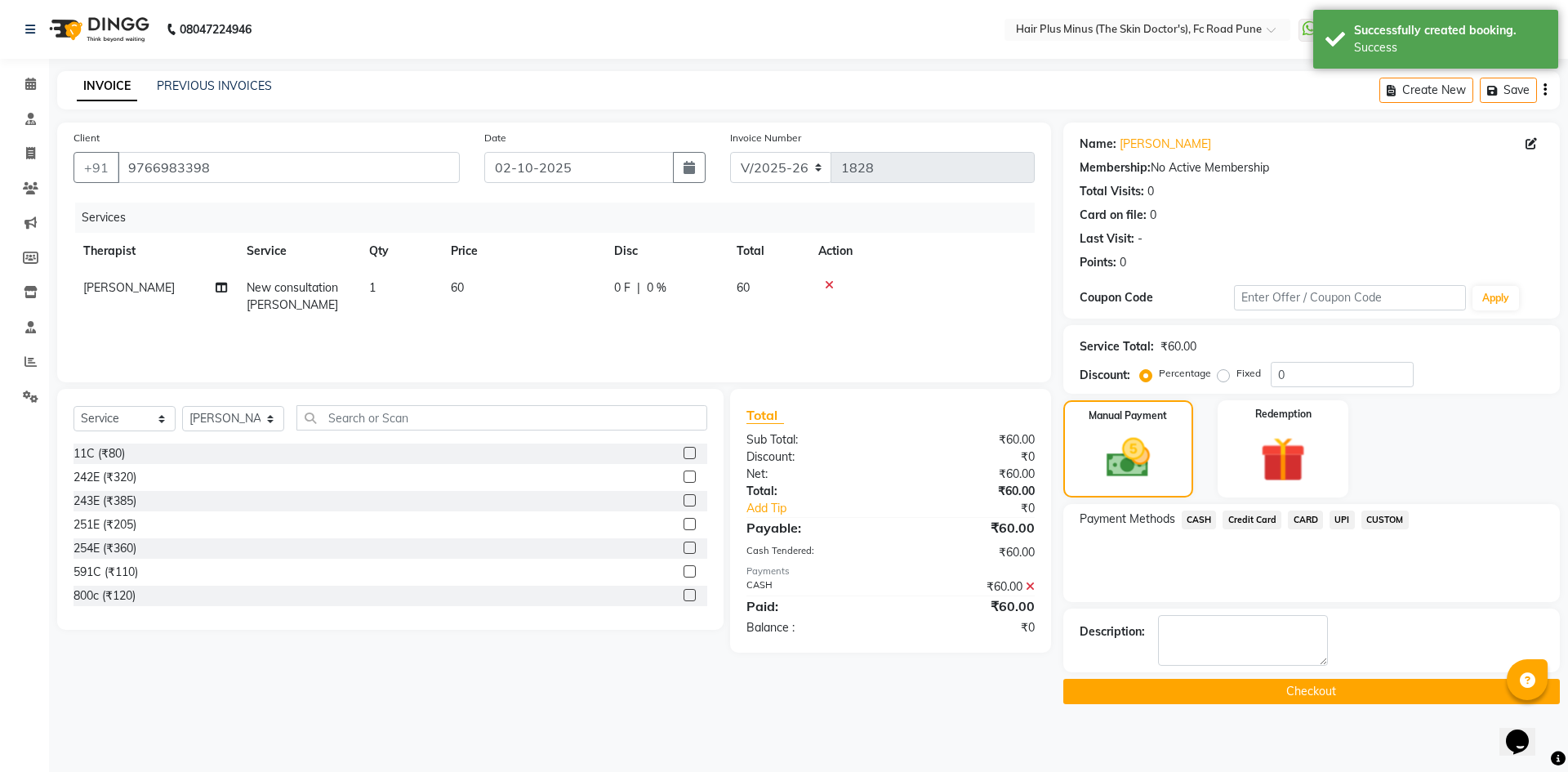
click at [1313, 696] on button "Checkout" at bounding box center [1311, 692] width 496 height 26
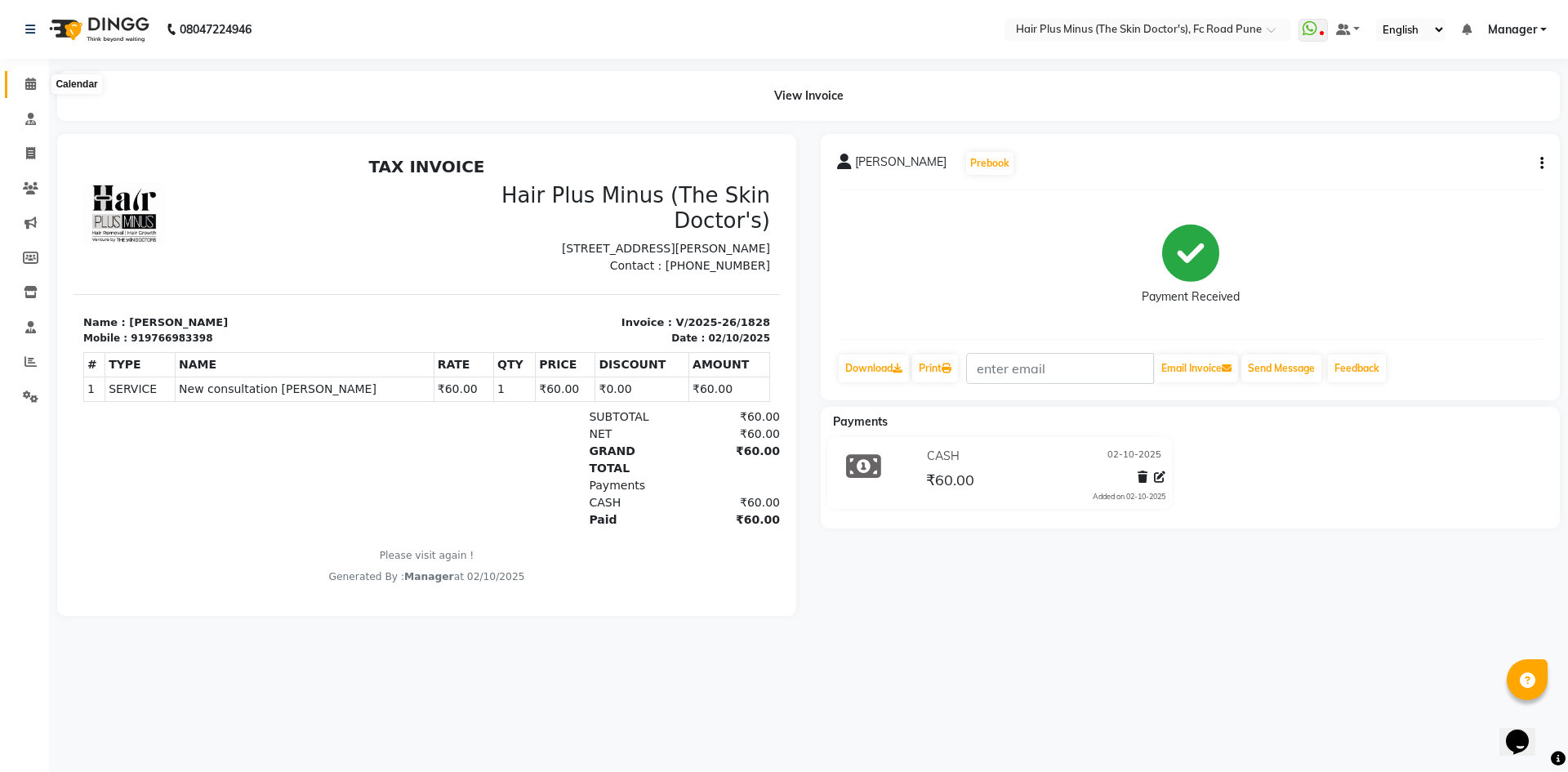
click at [31, 80] on icon at bounding box center [30, 83] width 11 height 12
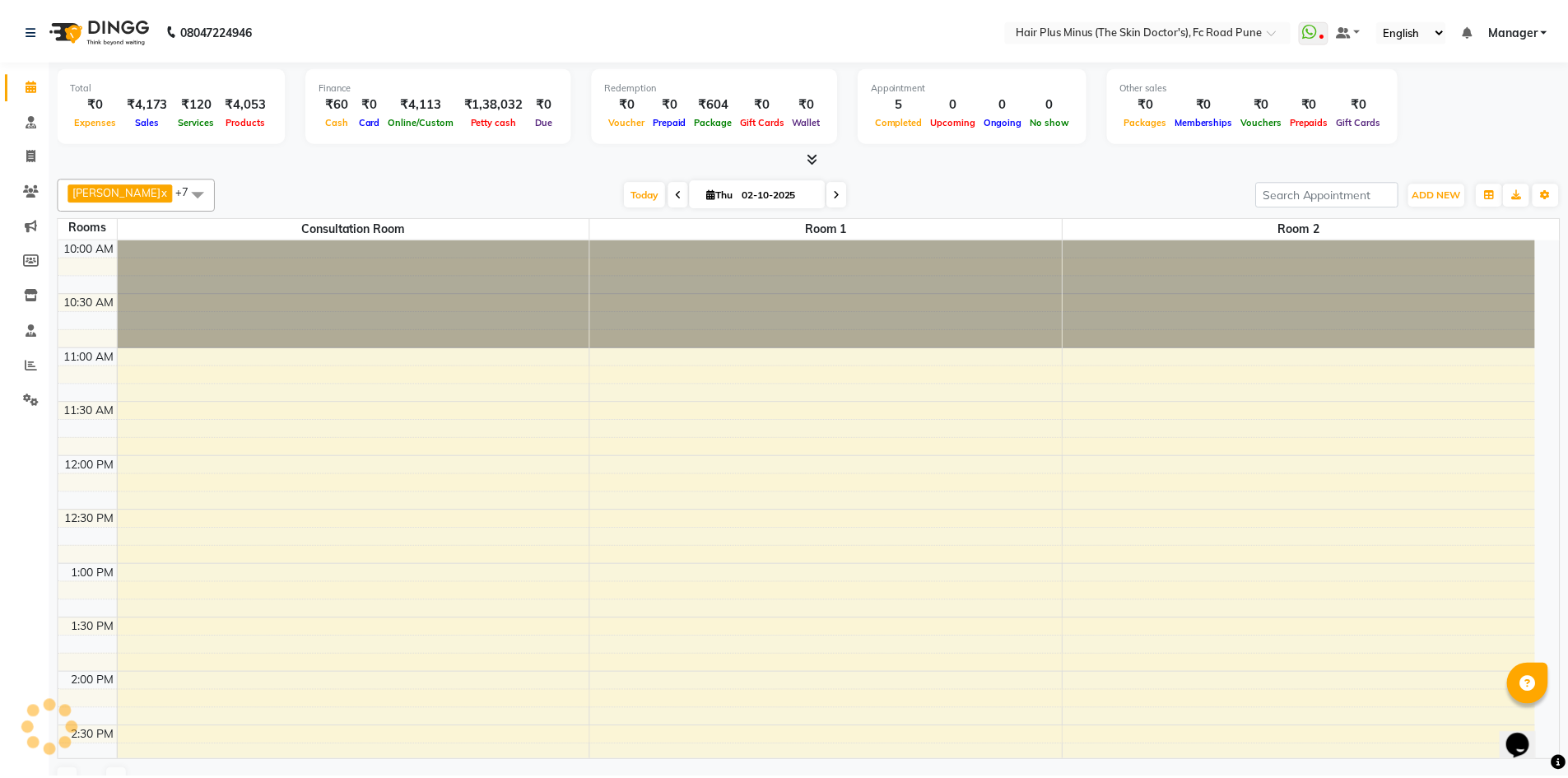
scroll to position [669, 0]
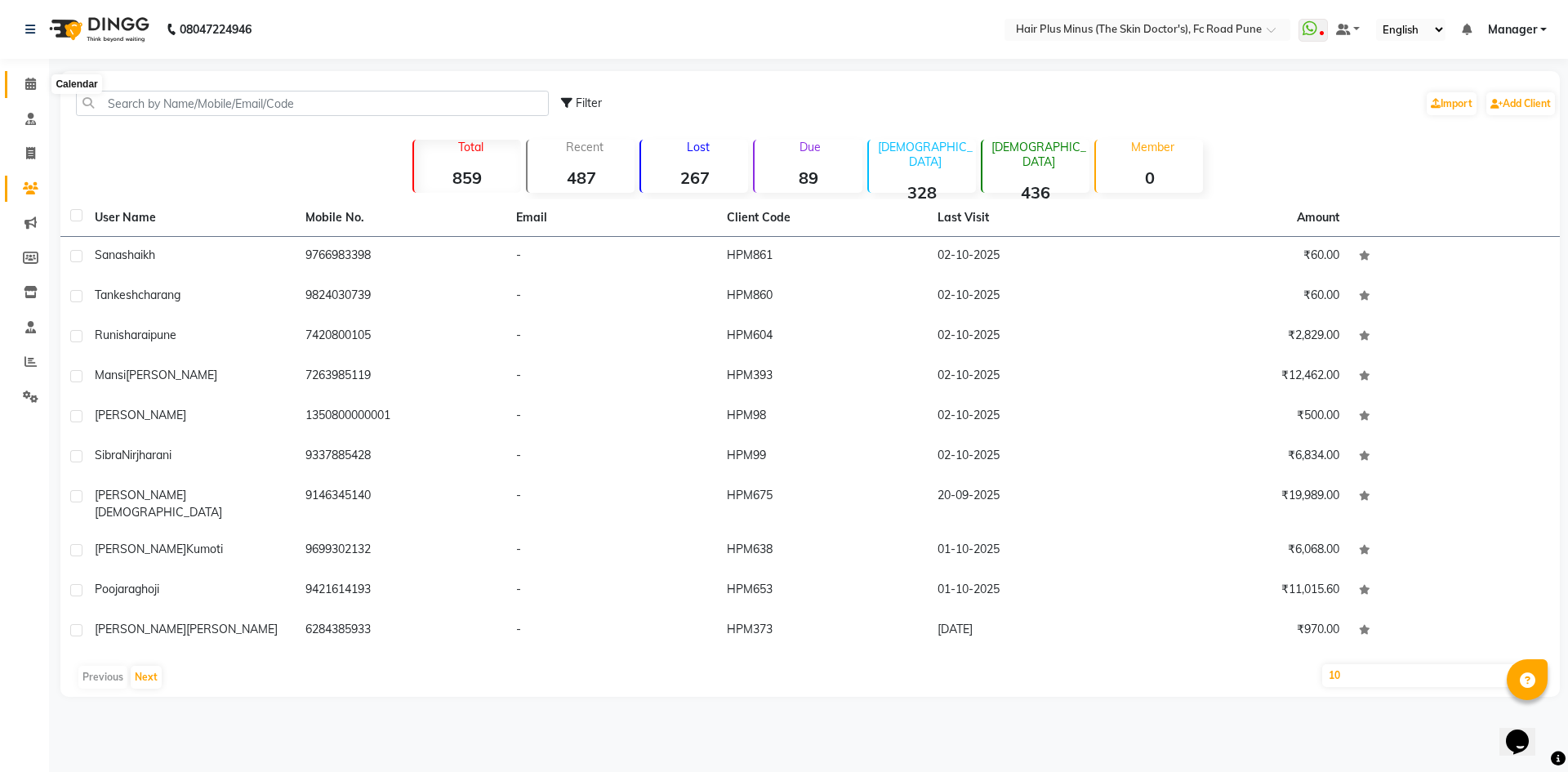
click at [27, 76] on span at bounding box center [30, 84] width 28 height 19
